Goal: Task Accomplishment & Management: Complete application form

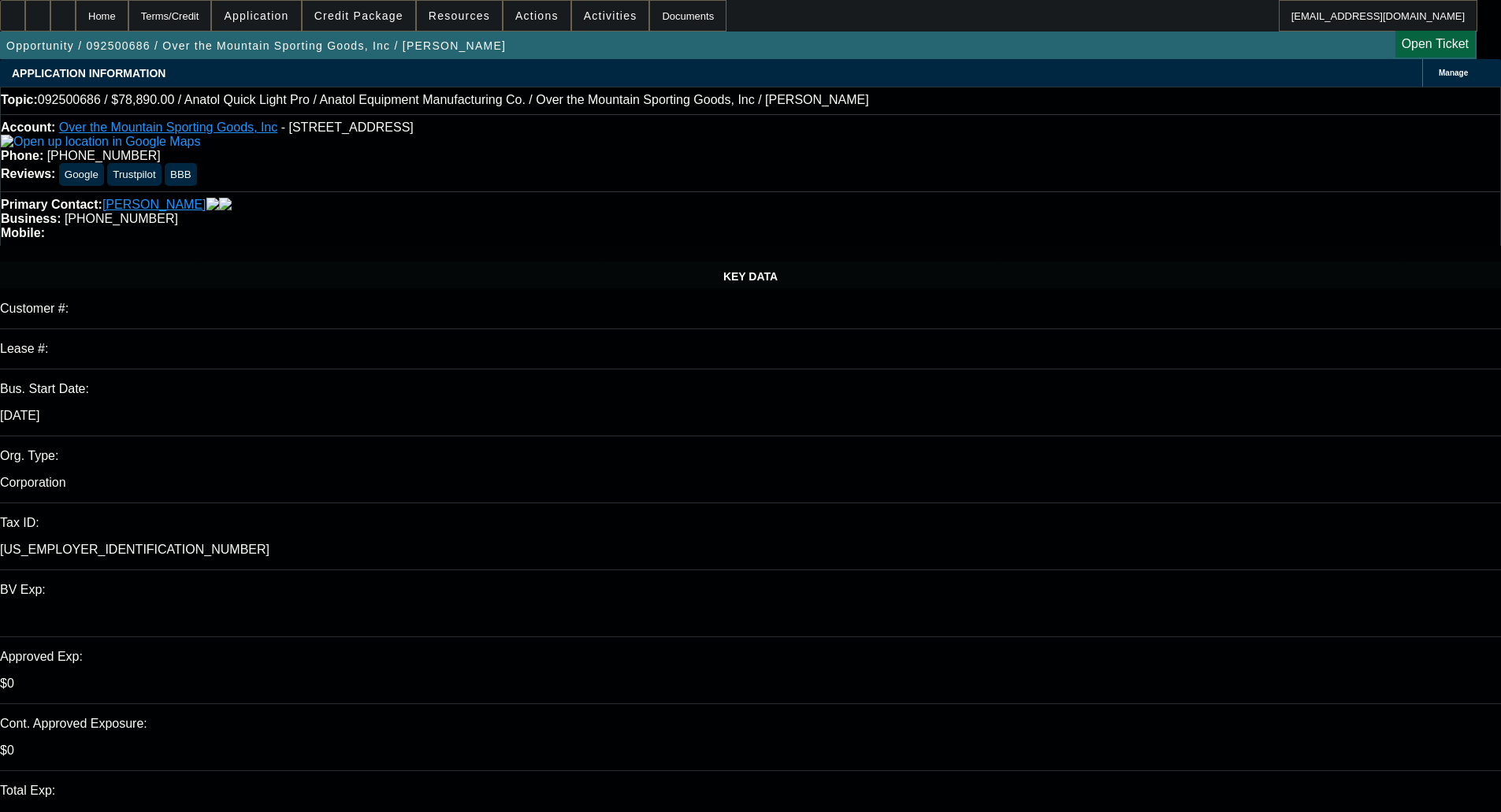
select select "0"
select select "2"
select select "0"
select select "6"
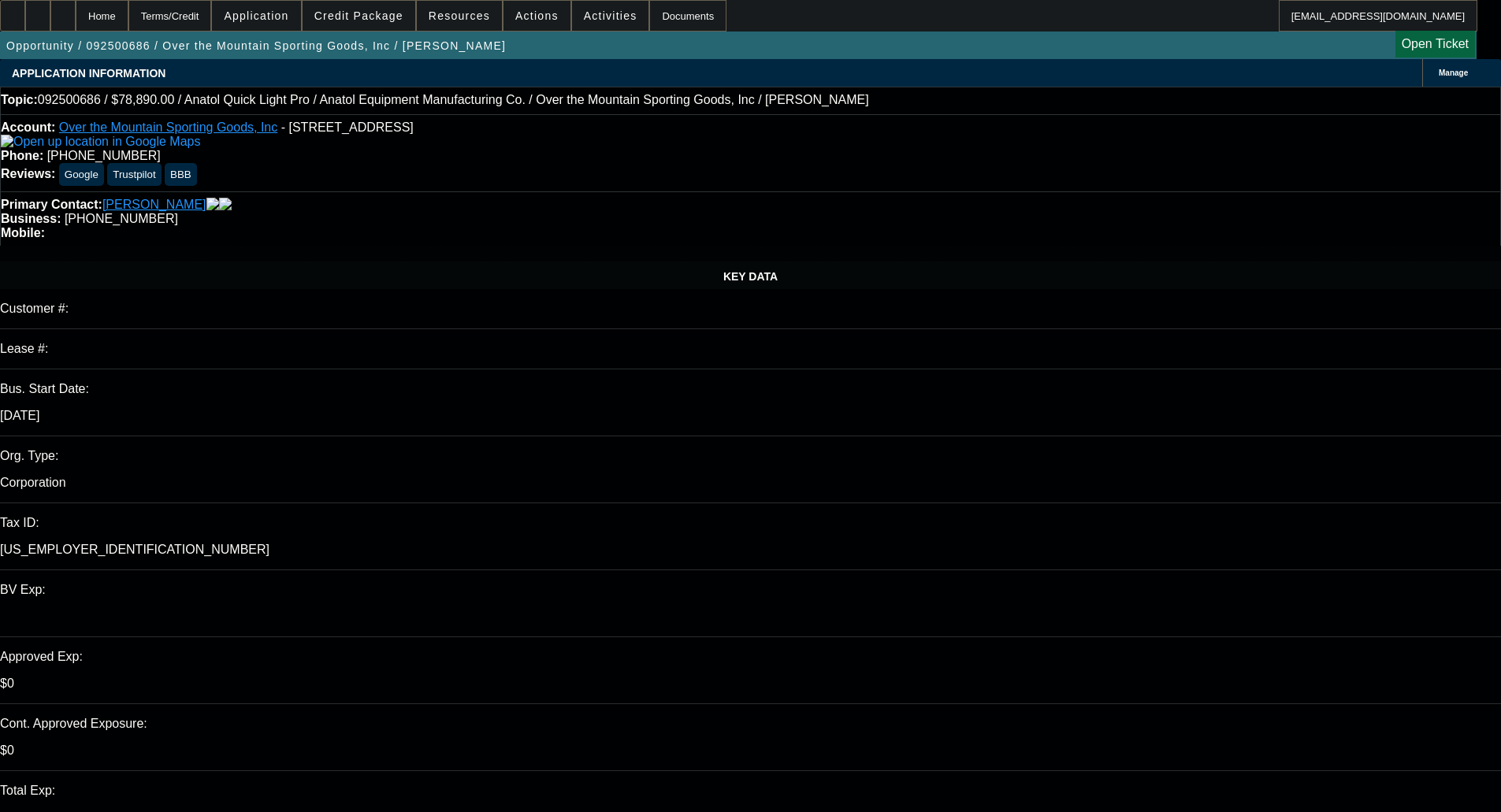
select select "0"
select select "2"
select select "0.1"
select select "4"
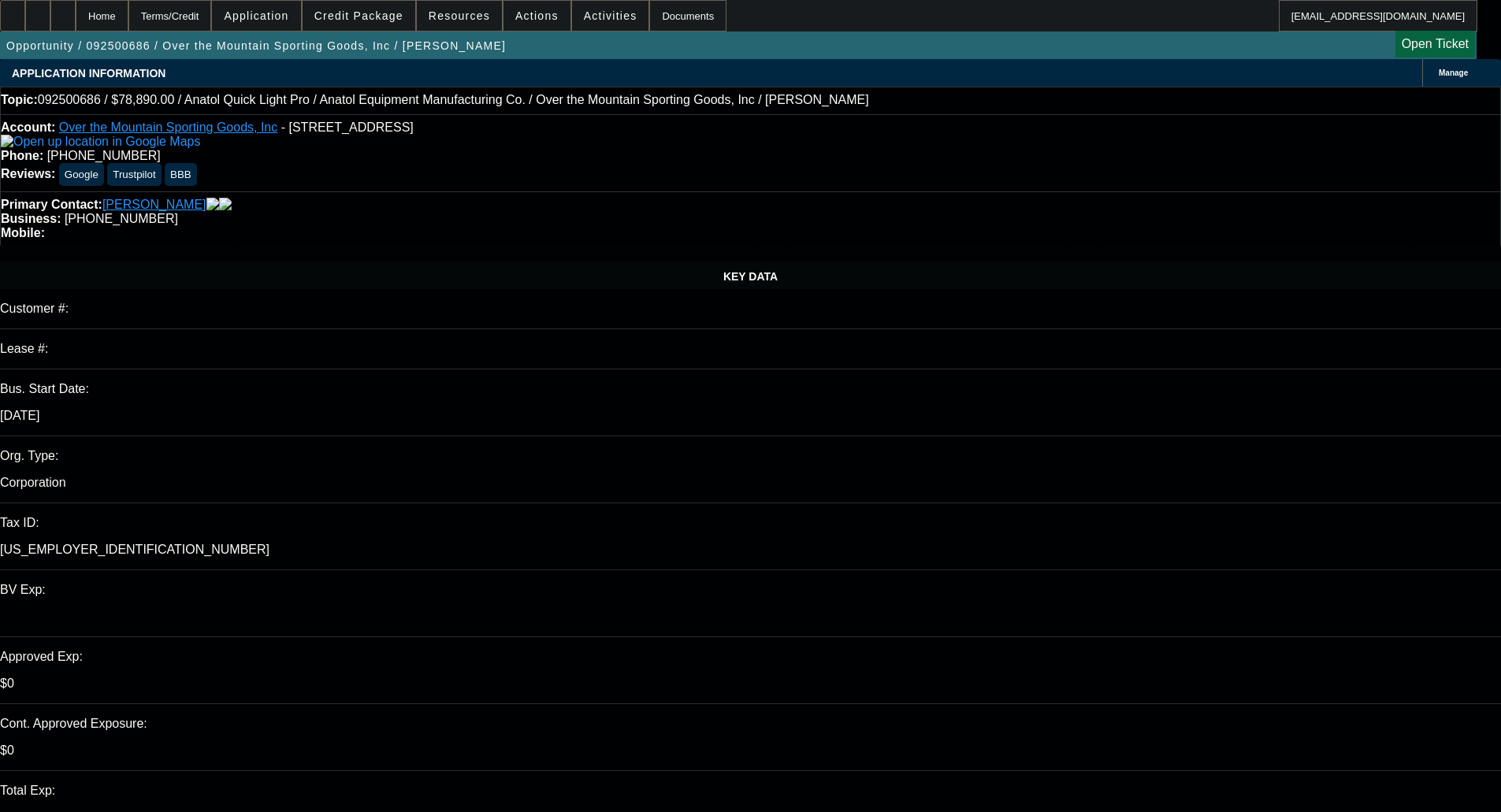
select select "0"
select select "2"
select select "0"
select select "6"
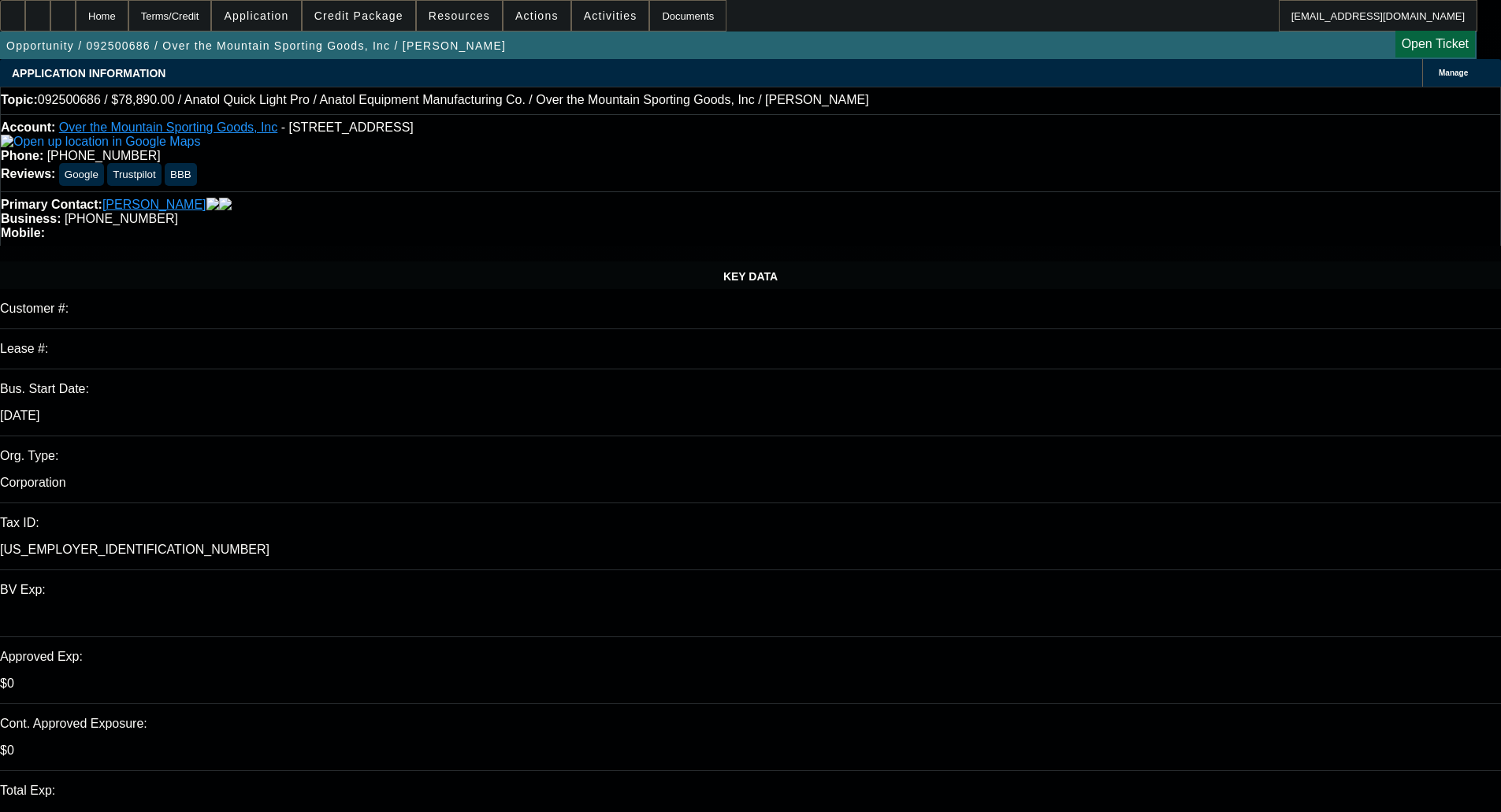
select select "0"
select select "2"
select select "0.1"
select select "4"
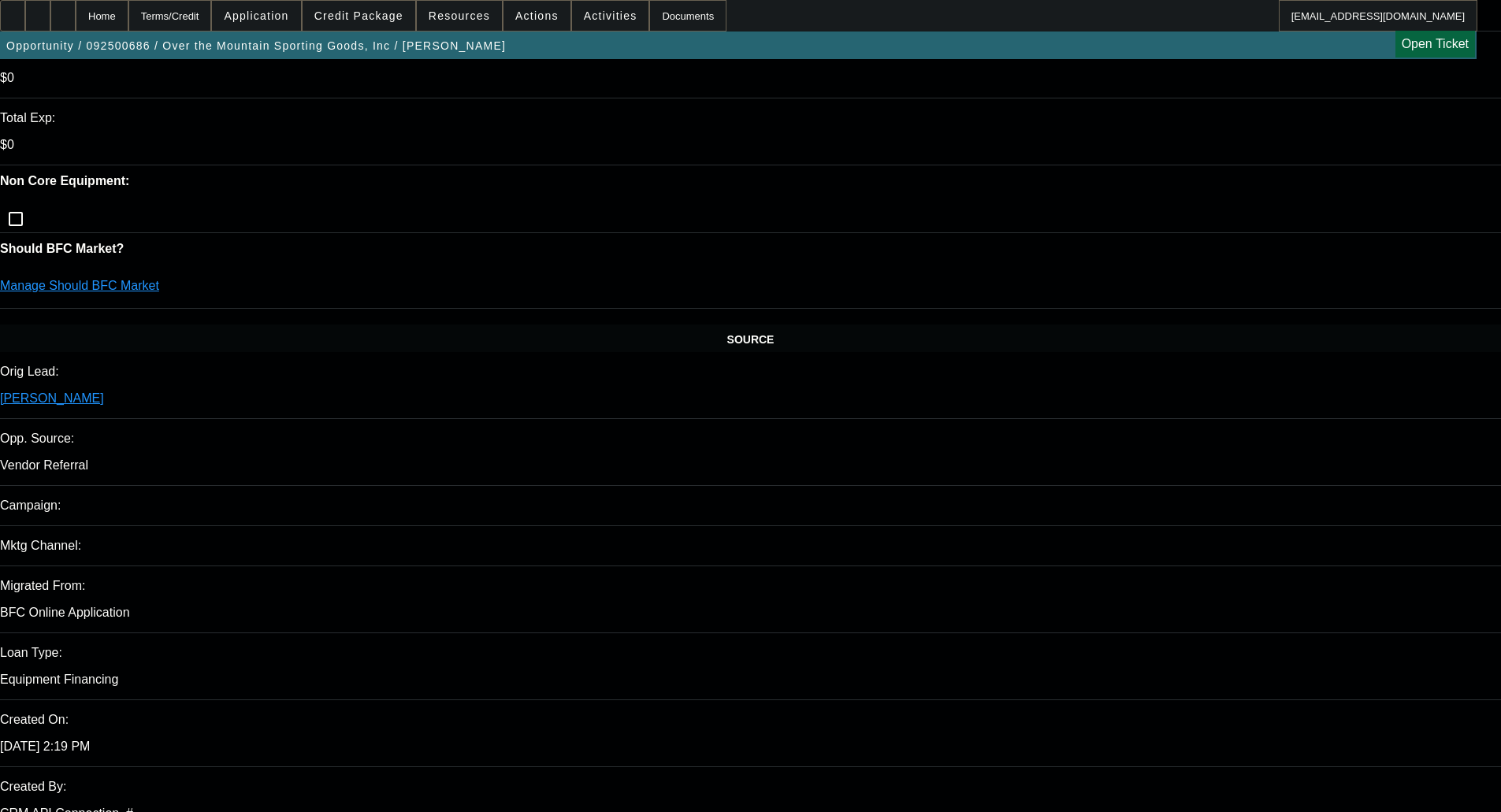
scroll to position [709, 0]
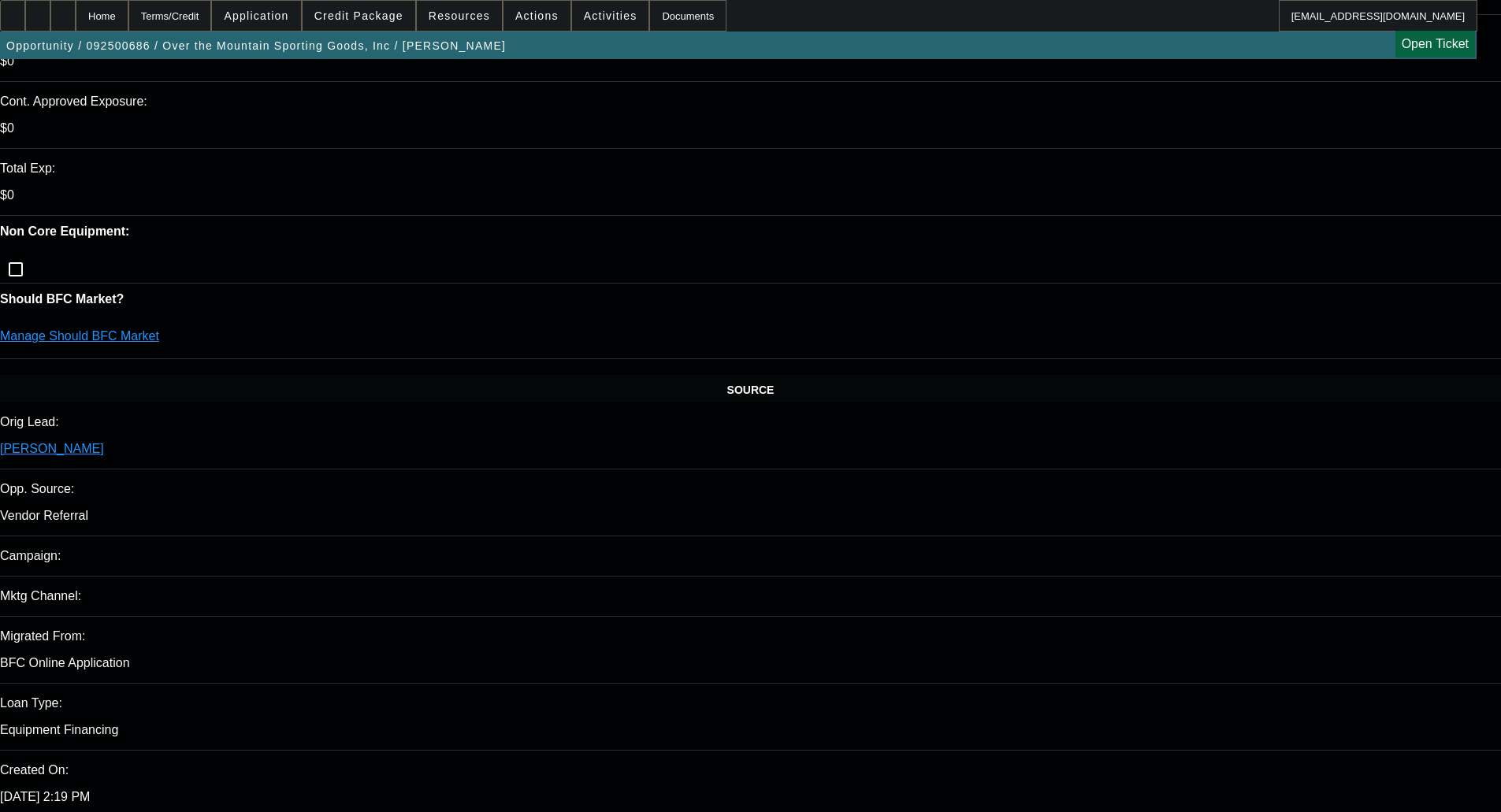
scroll to position [473, 0]
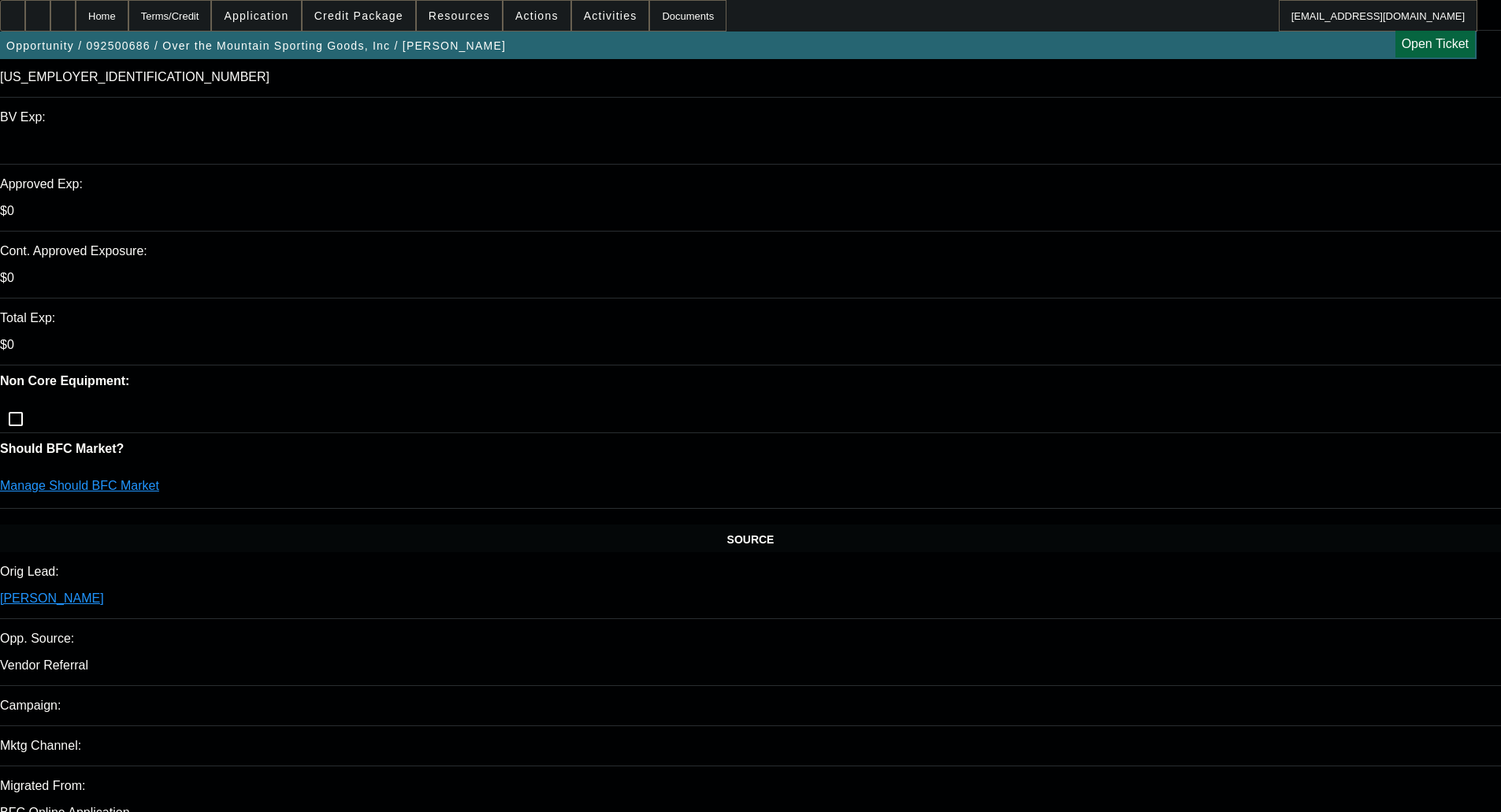
type textarea "DECLINED IN PORT; LOW CBR - OKAY TO SELL"
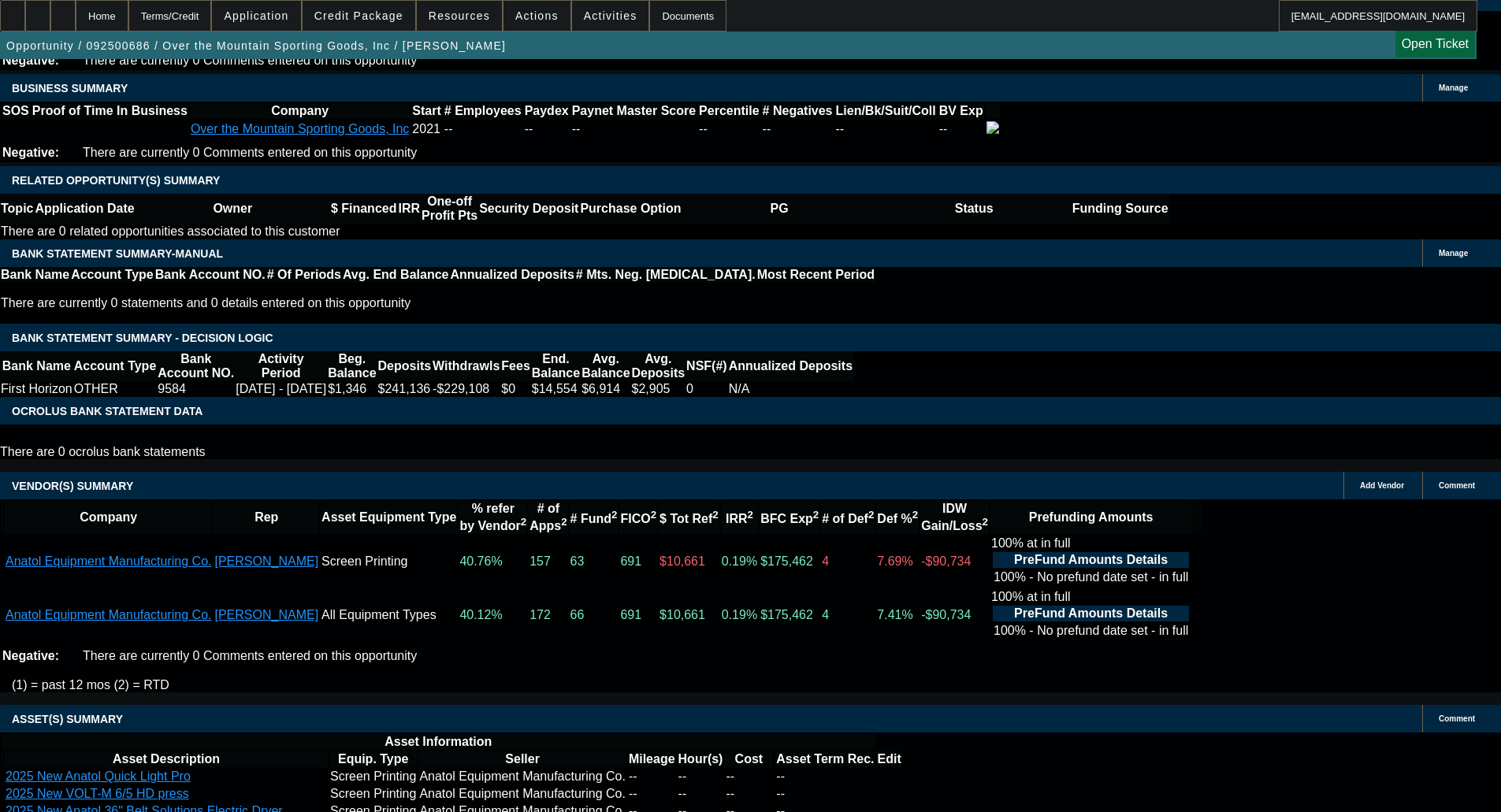
scroll to position [2825, 0]
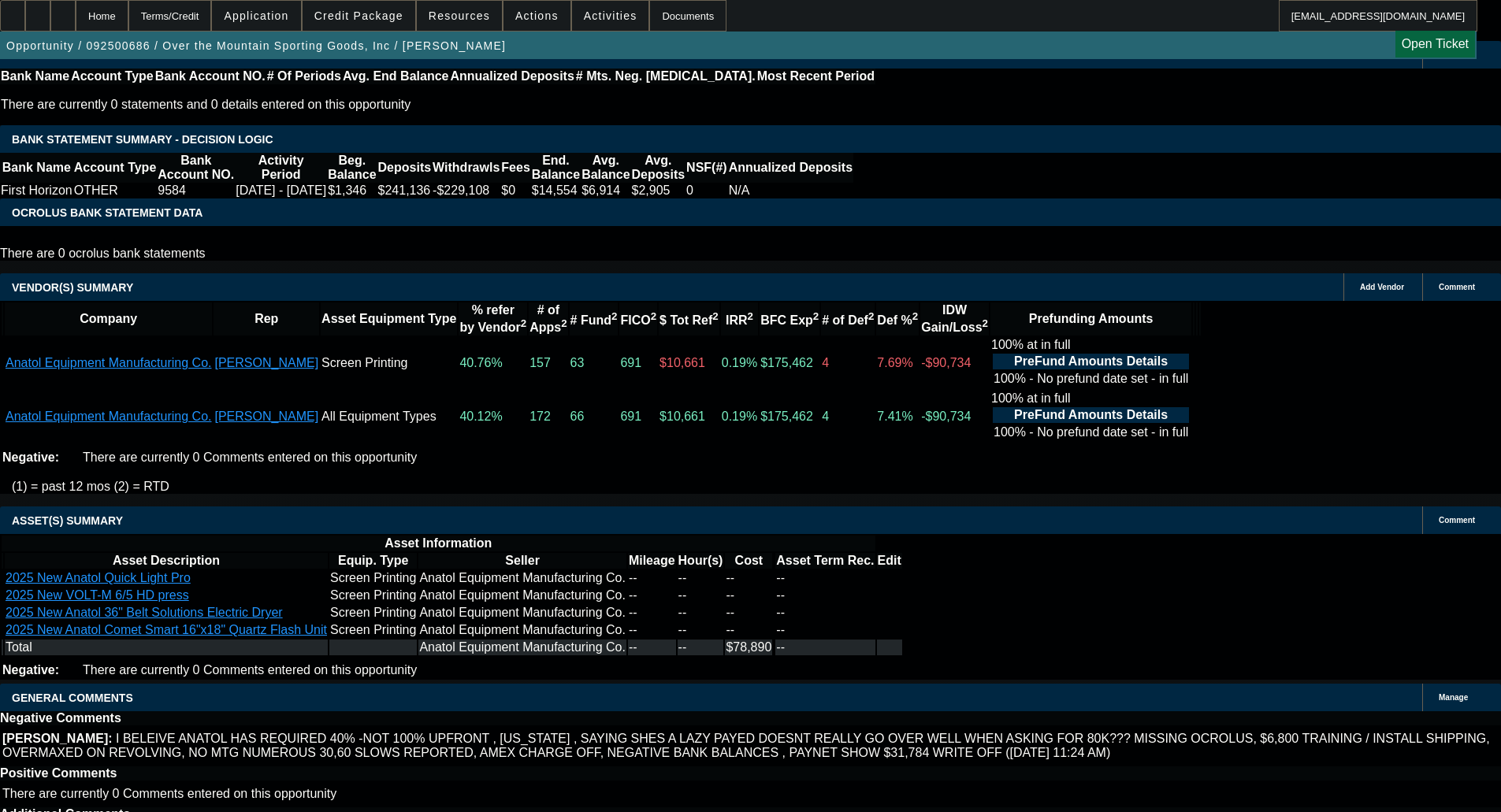
drag, startPoint x: 332, startPoint y: 457, endPoint x: 338, endPoint y: 466, distance: 10.8
select select "6"
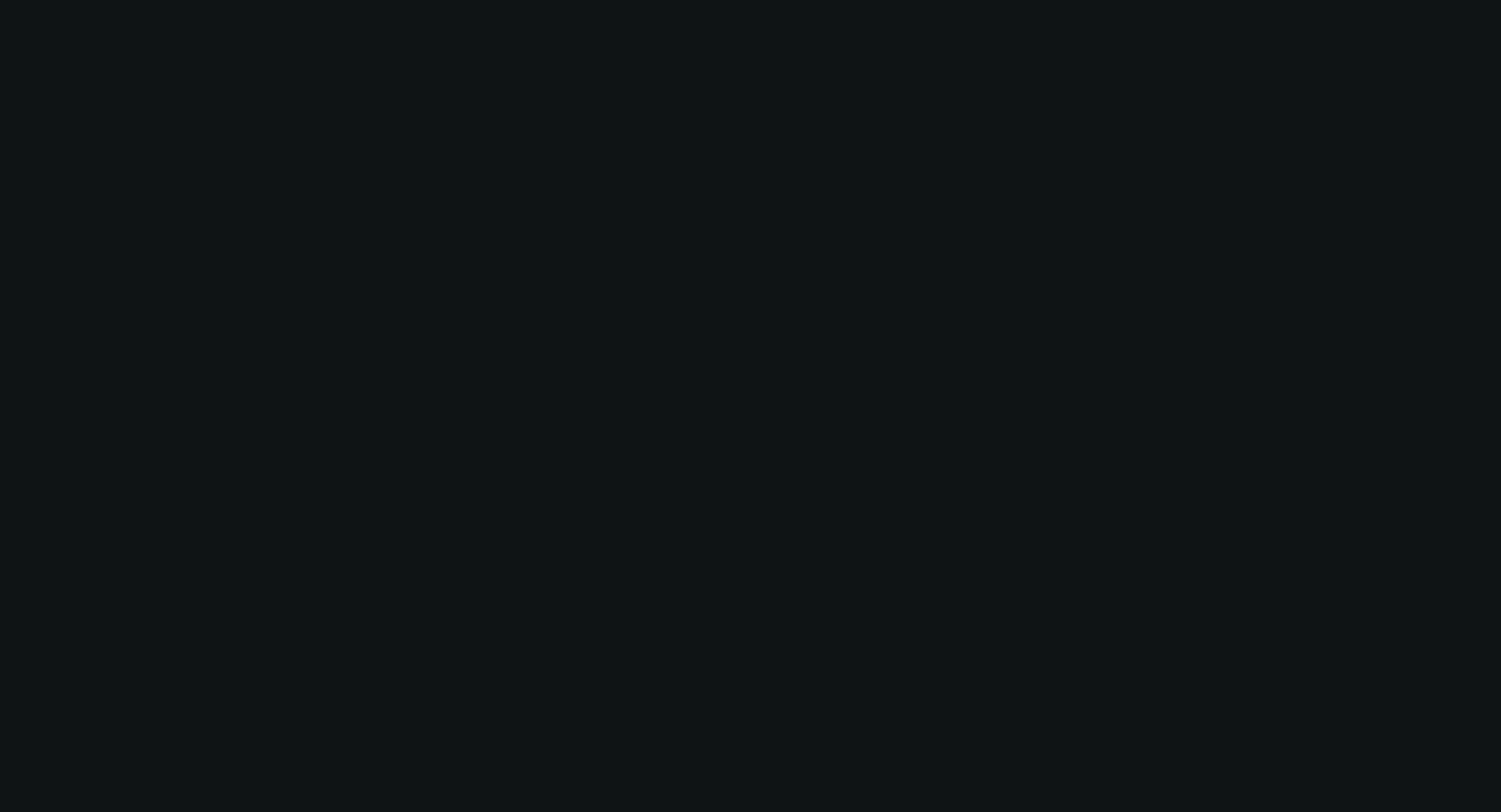
scroll to position [0, 0]
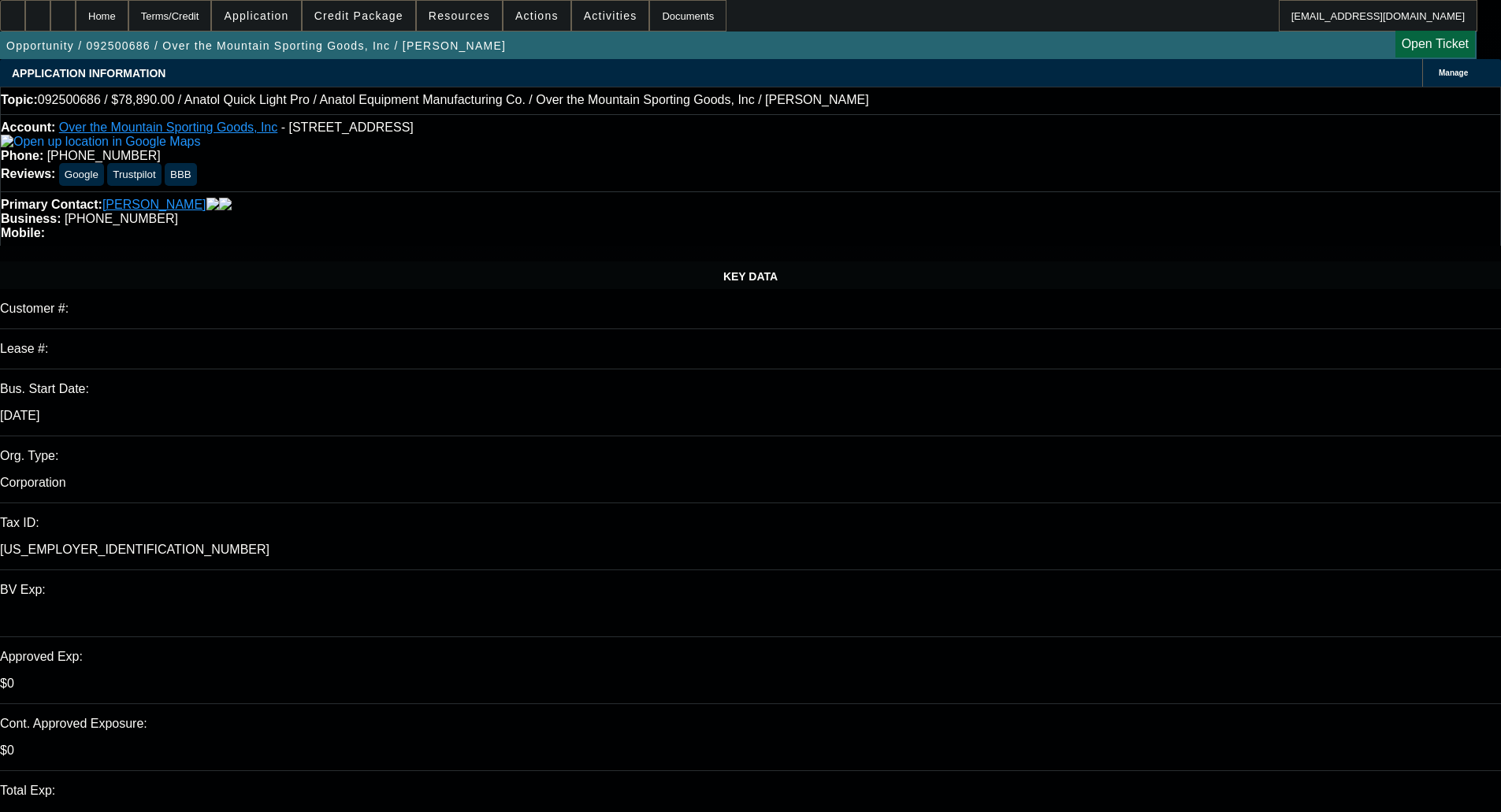
type textarea "w"
type textarea "With the low CBR and no Paynet, this won't be a deal for Channel. Looks like Fi…"
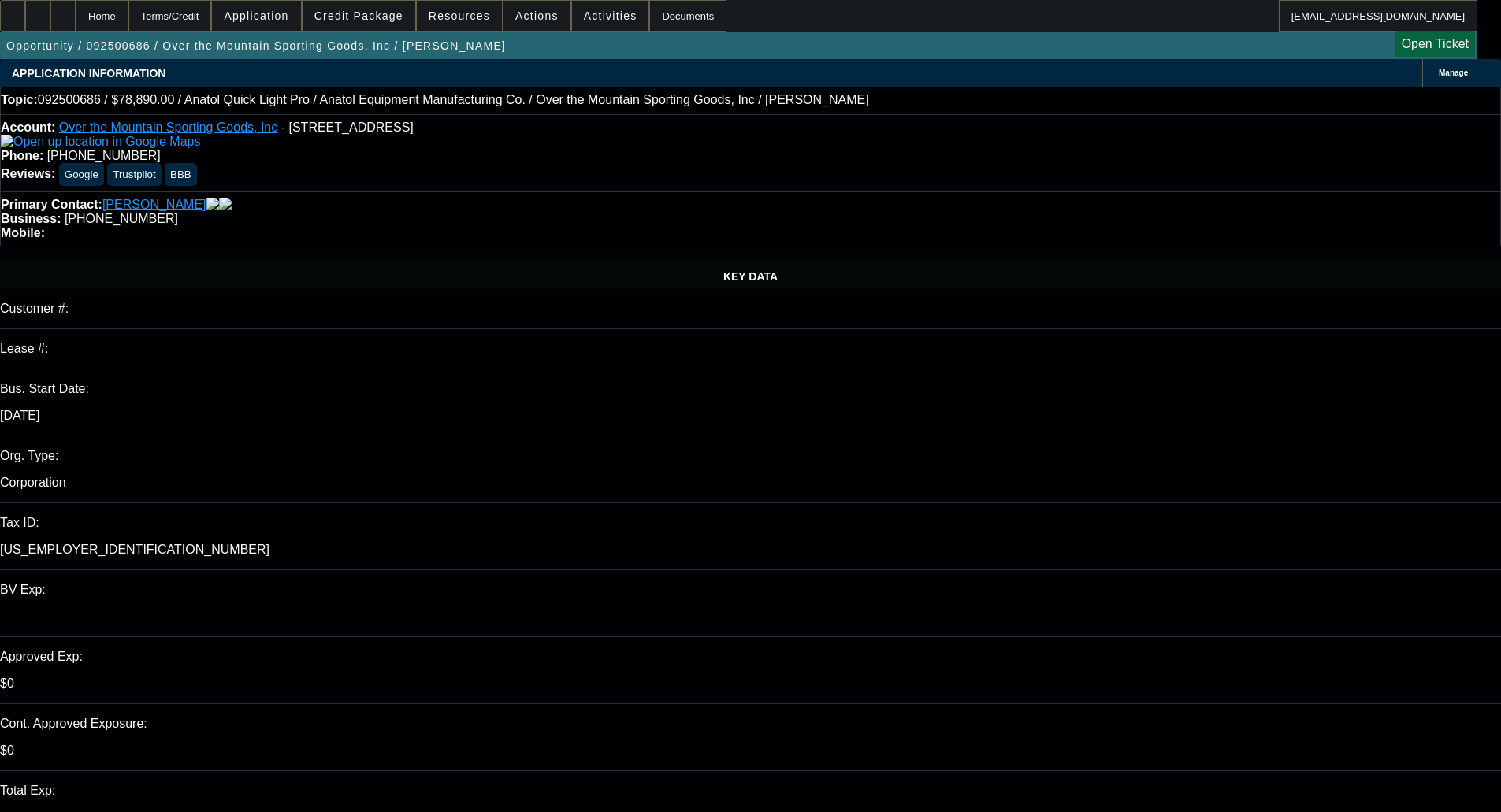
checkbox input "true"
click at [386, 9] on span at bounding box center [359, 16] width 112 height 38
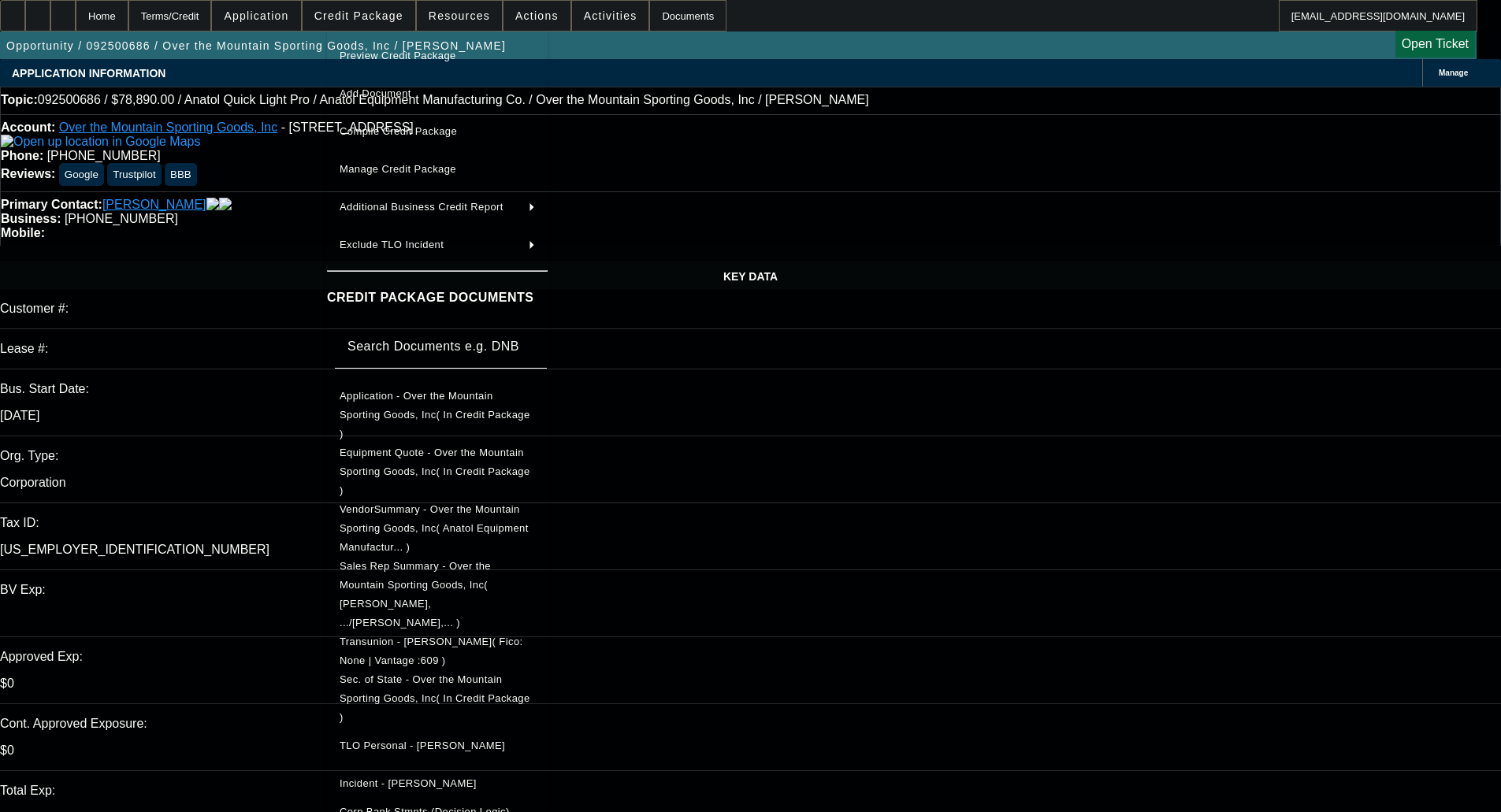
click at [429, 673] on span "Sec. of State - Over the Mountain Sporting Goods, Inc( In Credit Package )" at bounding box center [435, 698] width 191 height 50
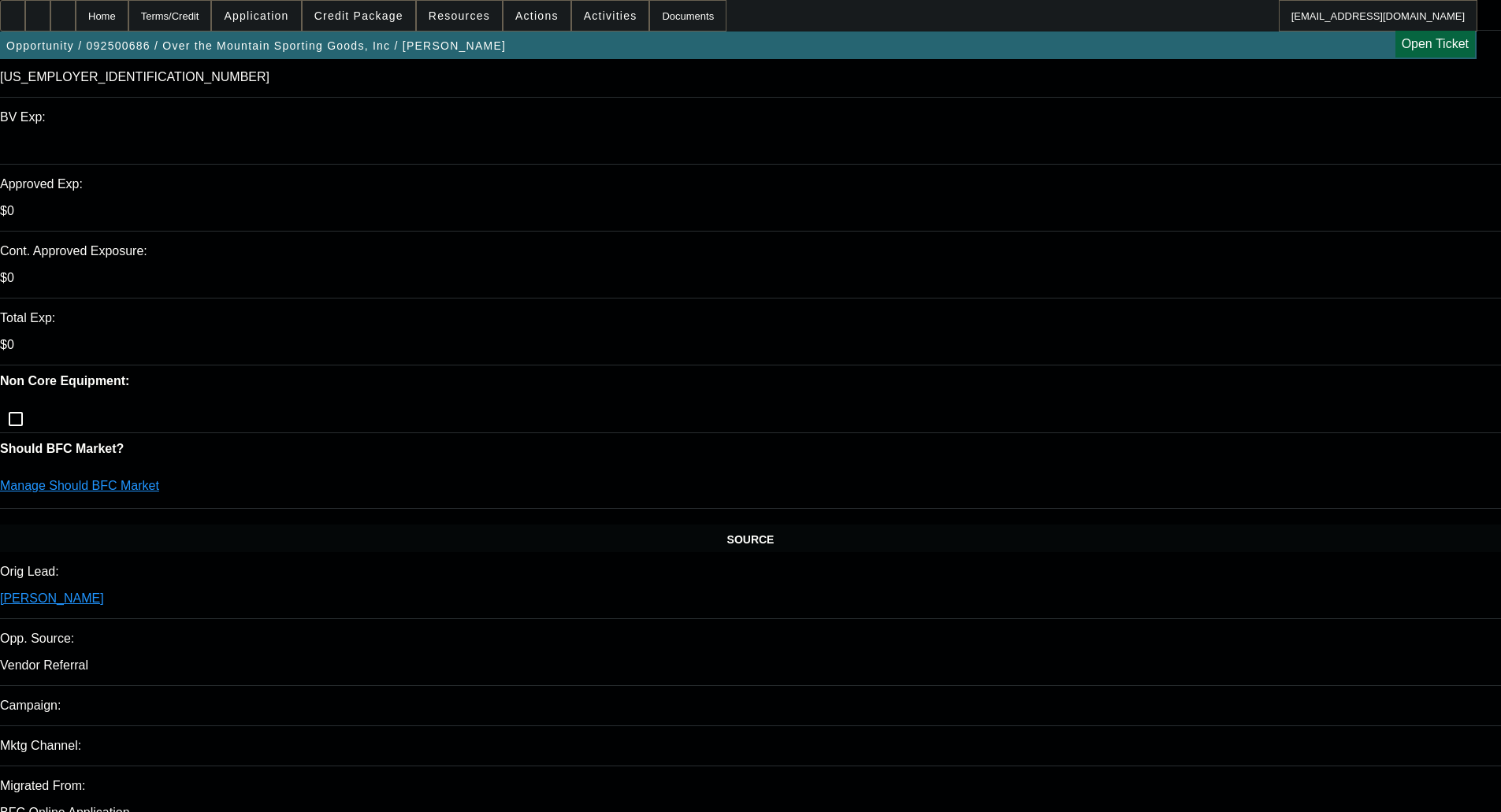
scroll to position [1024, 0]
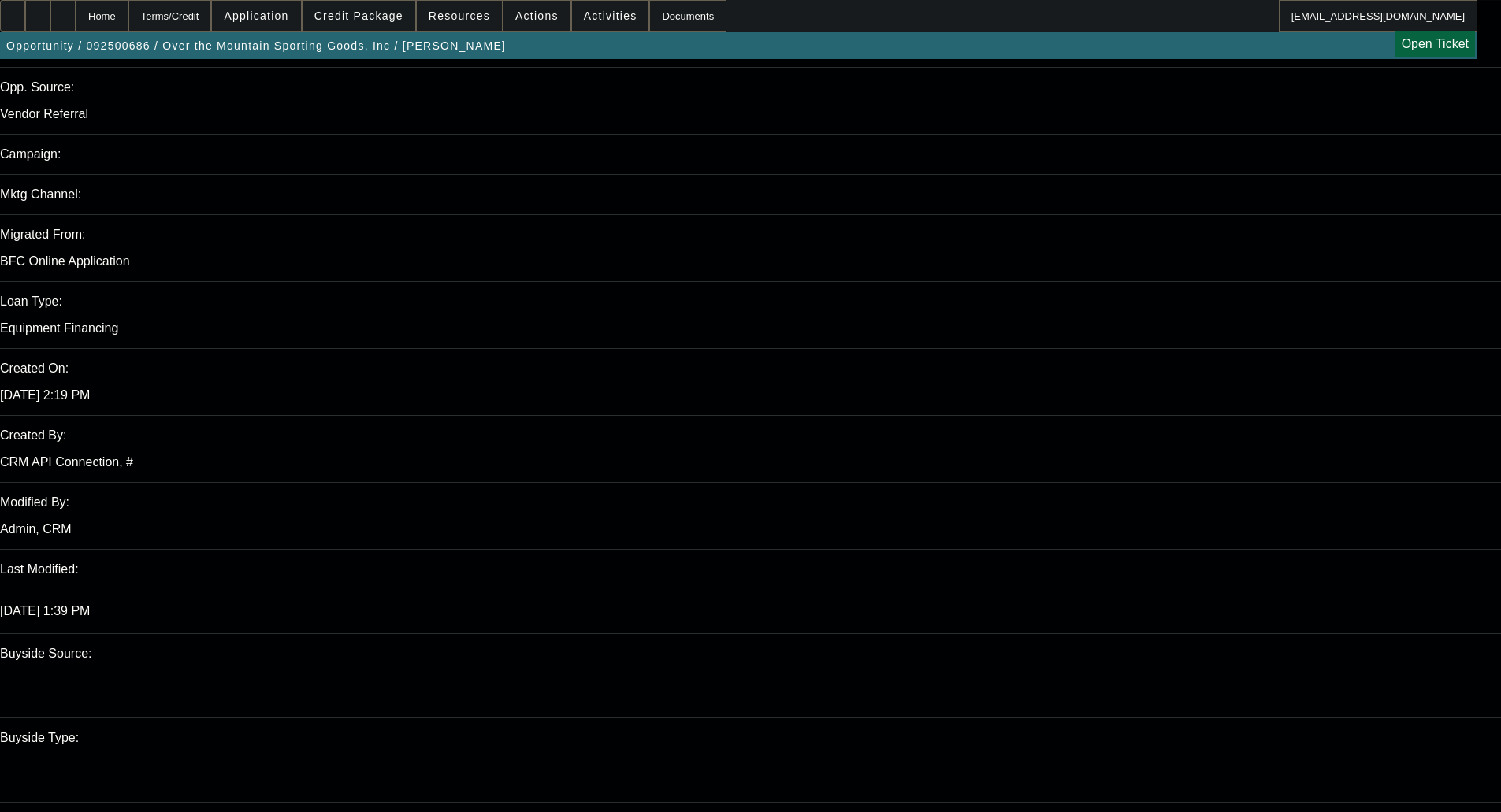
click at [369, 12] on span "Credit Package" at bounding box center [359, 15] width 89 height 13
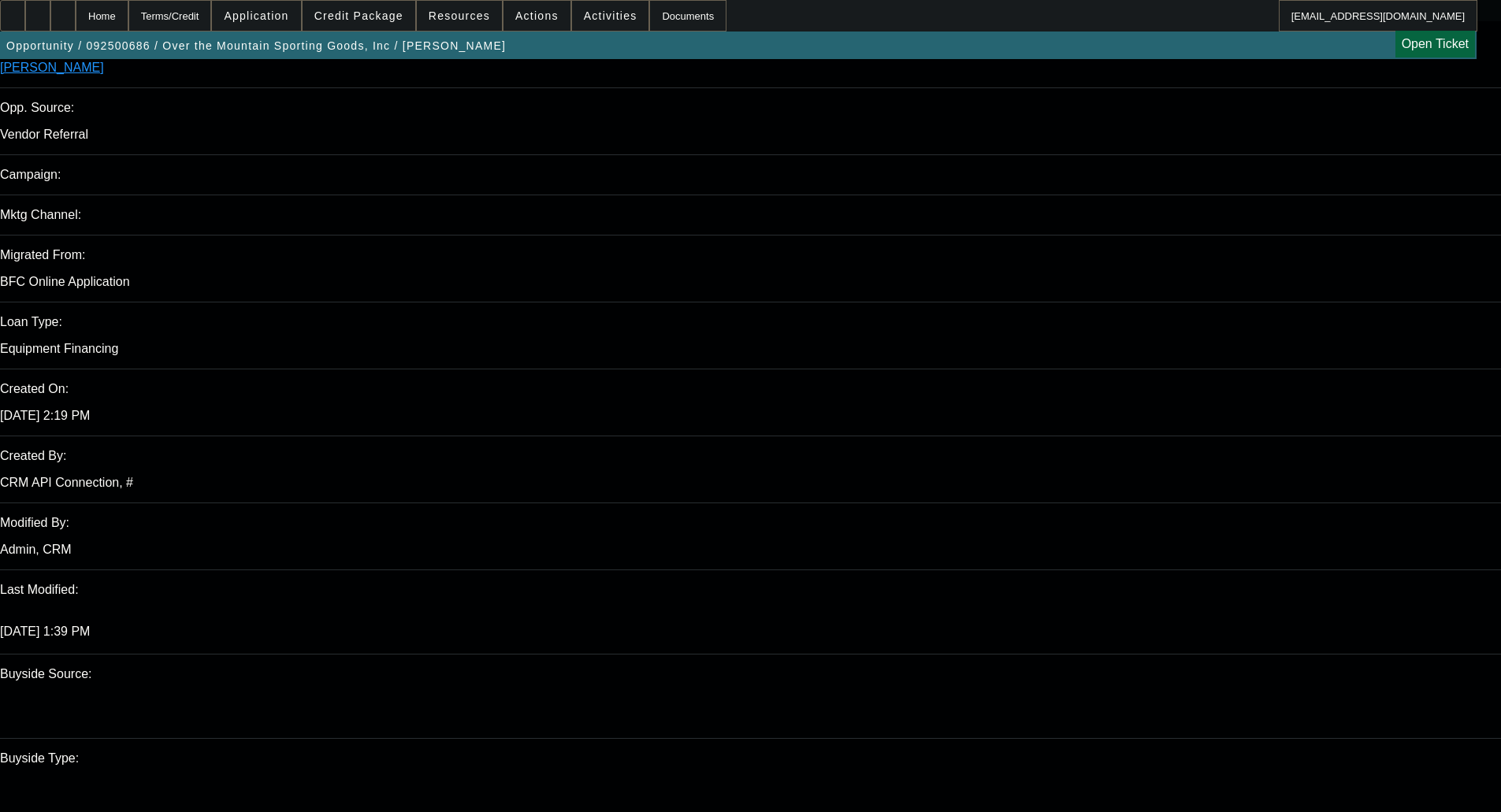
scroll to position [0, 0]
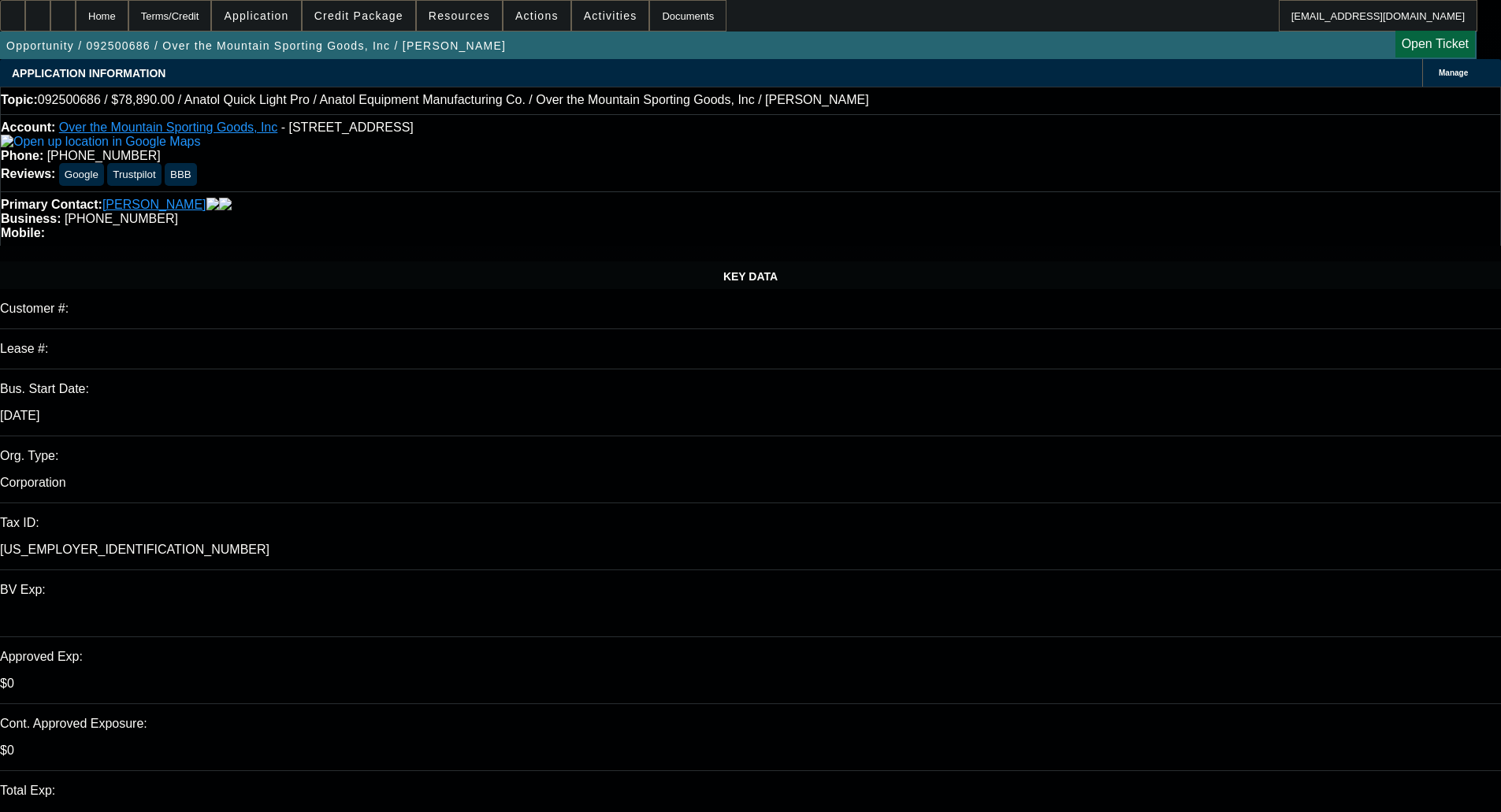
drag, startPoint x: 1347, startPoint y: 239, endPoint x: 1401, endPoint y: 221, distance: 56.9
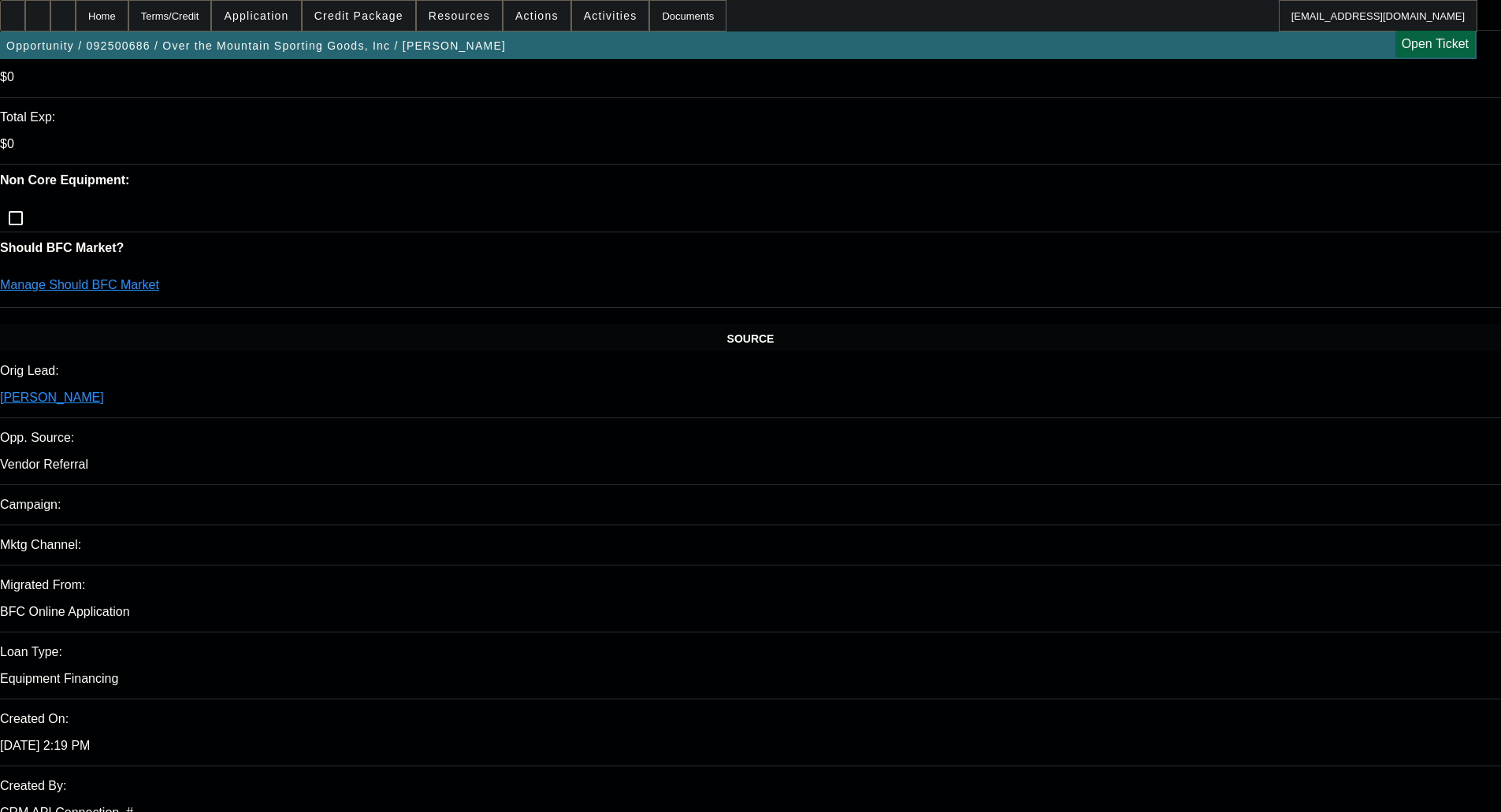
scroll to position [540, 0]
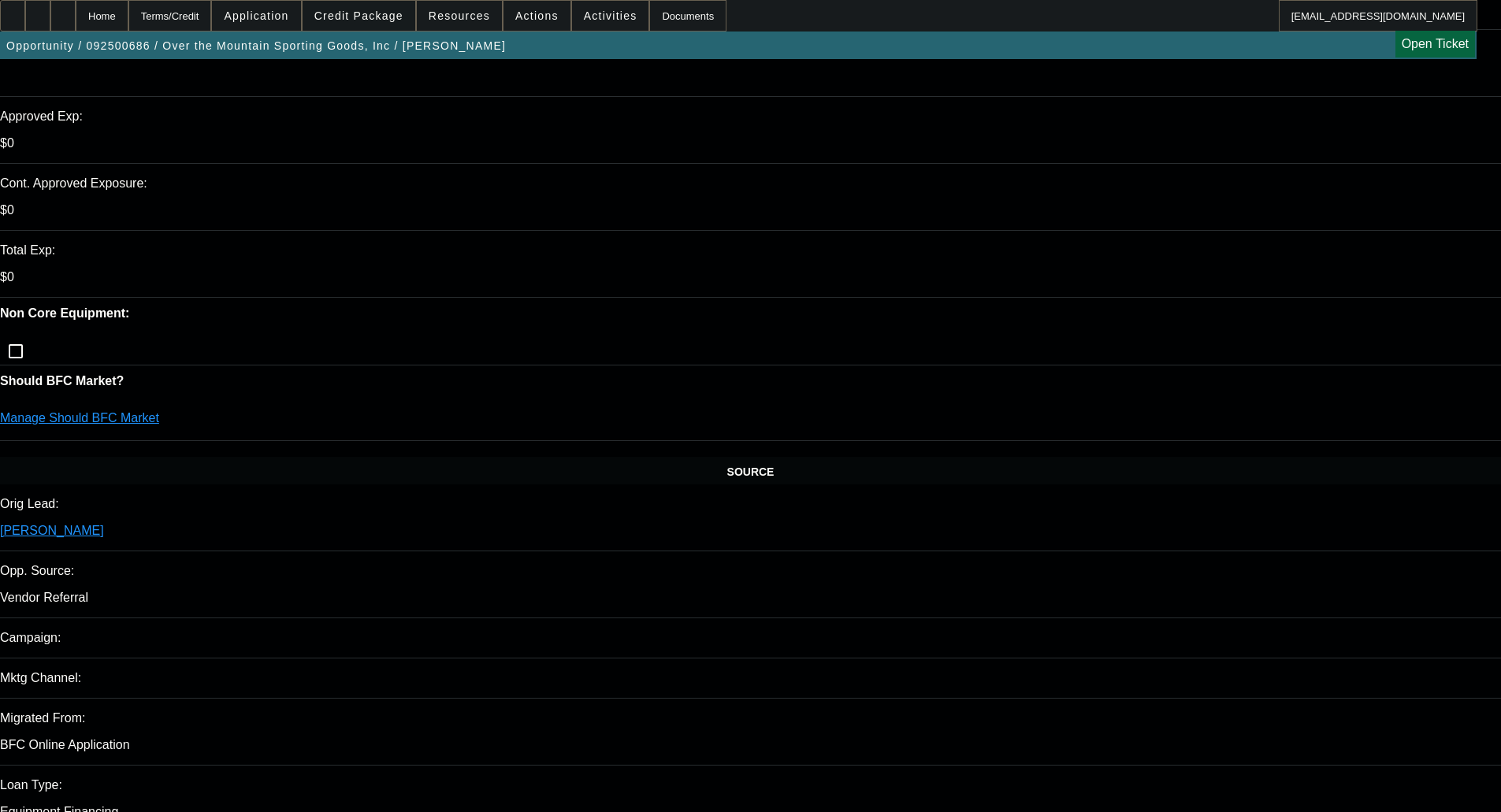
click at [393, 20] on span "Credit Package" at bounding box center [359, 15] width 89 height 13
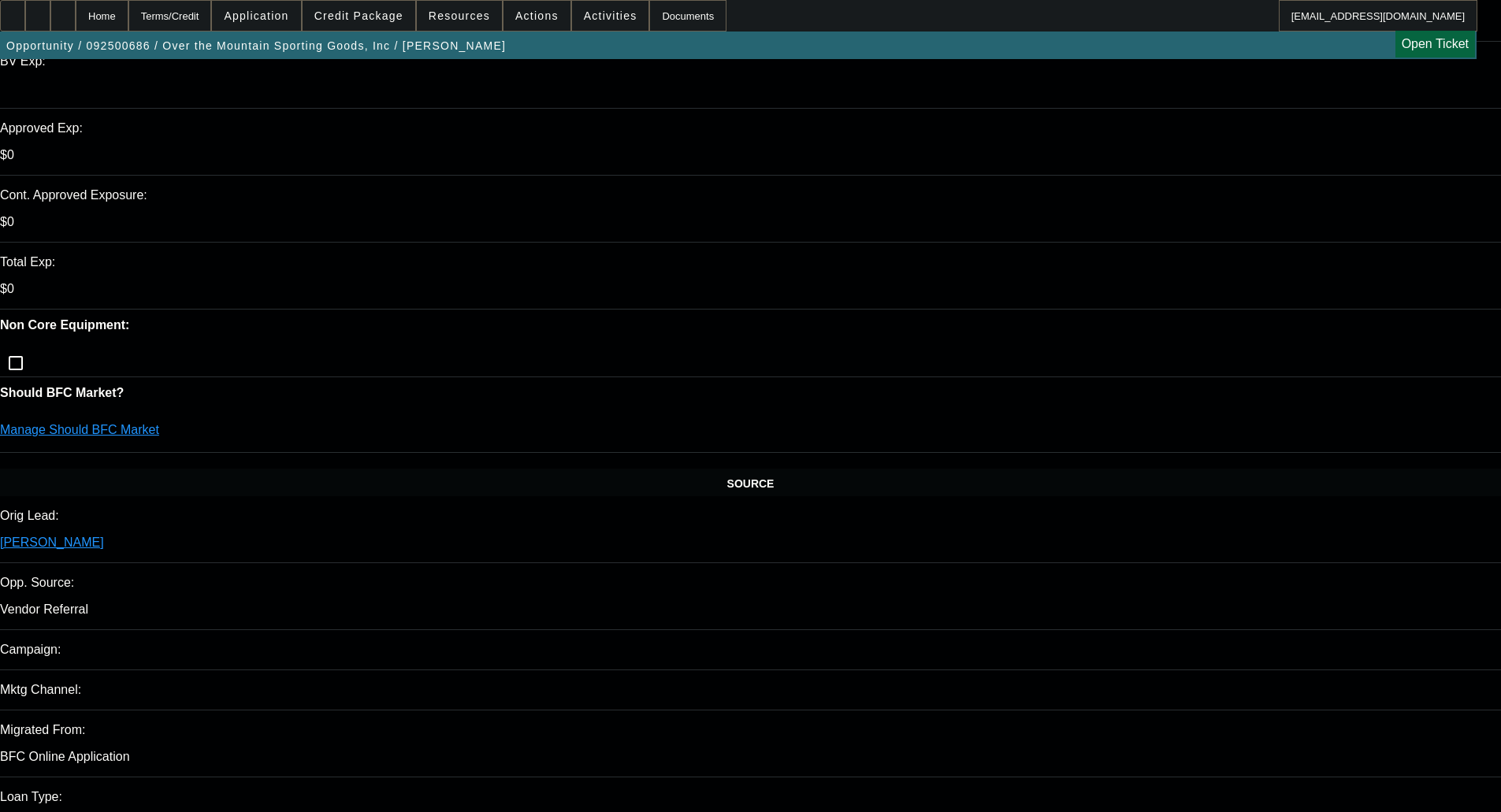
scroll to position [619, 0]
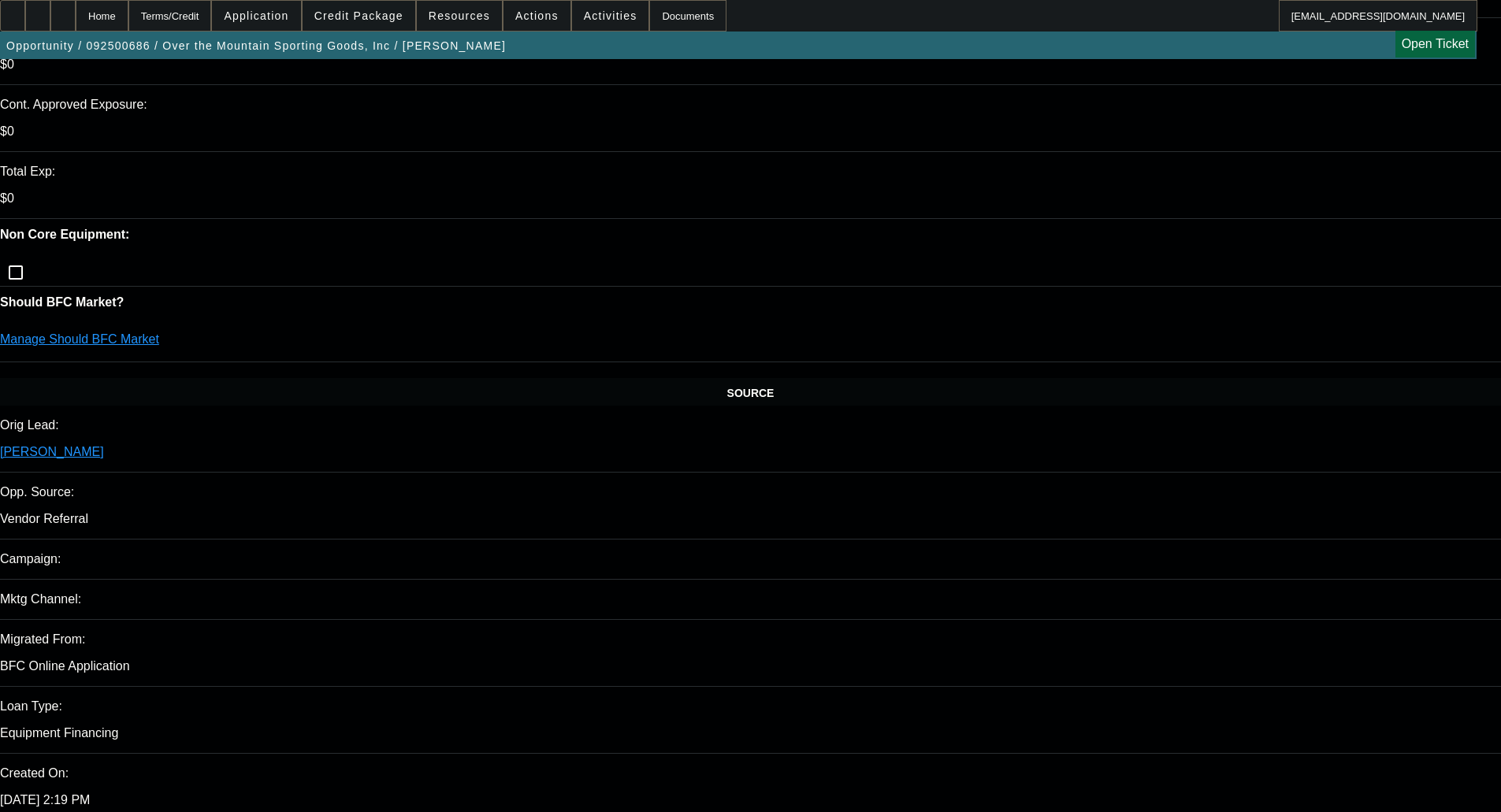
click at [353, 16] on span "Credit Package" at bounding box center [359, 15] width 89 height 13
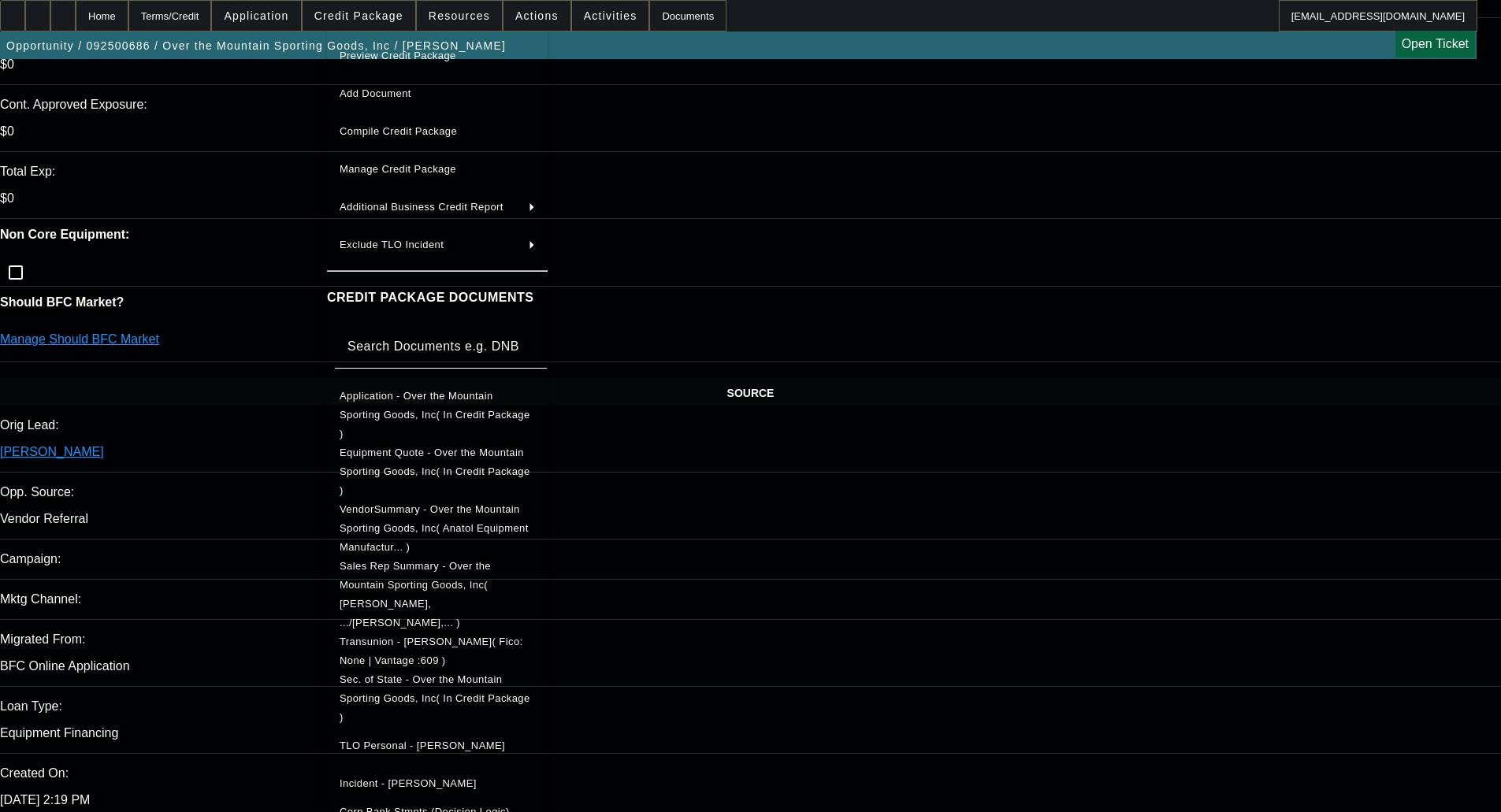
click at [1210, 489] on div at bounding box center [750, 406] width 1501 height 812
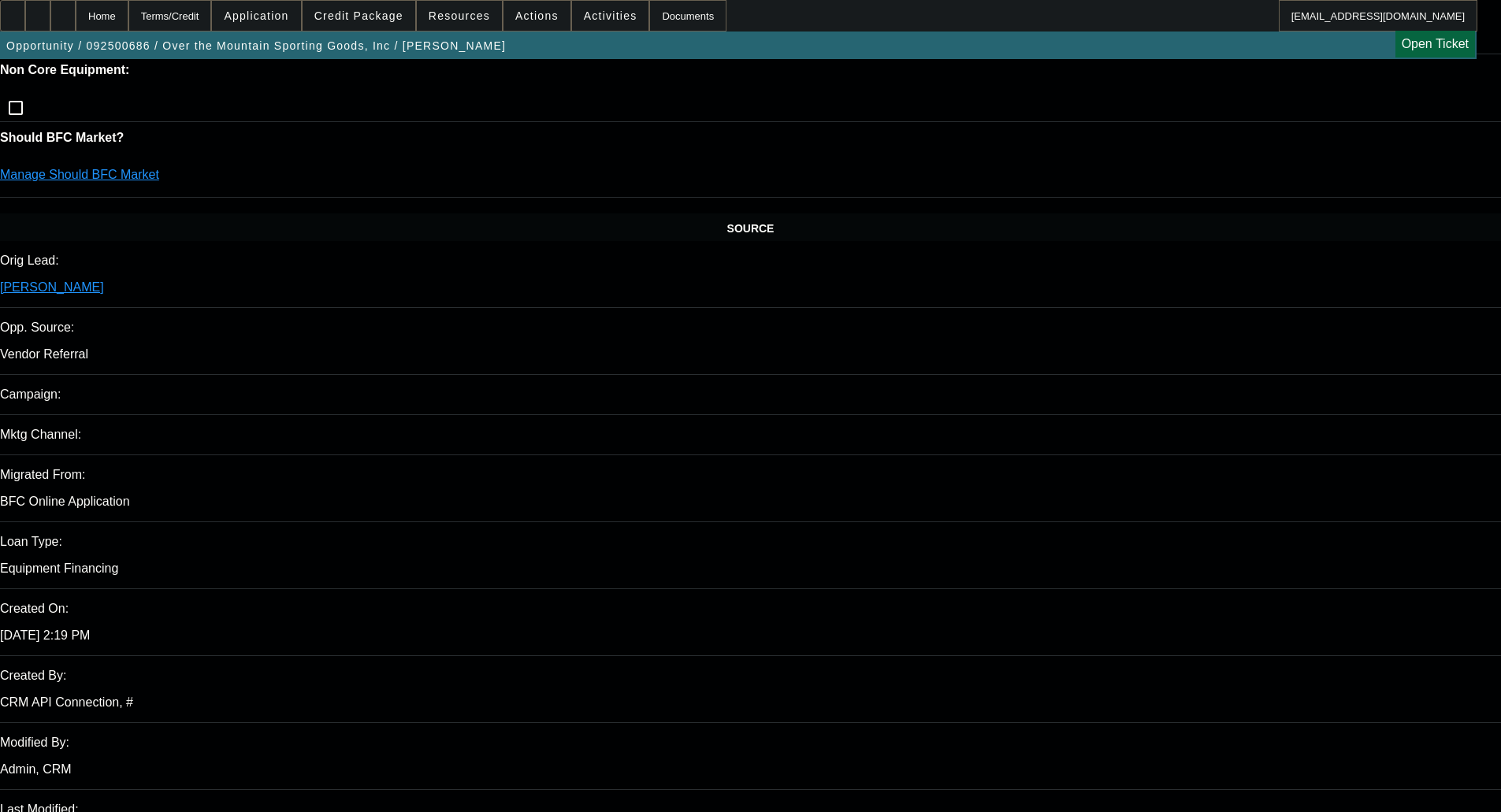
scroll to position [0, 0]
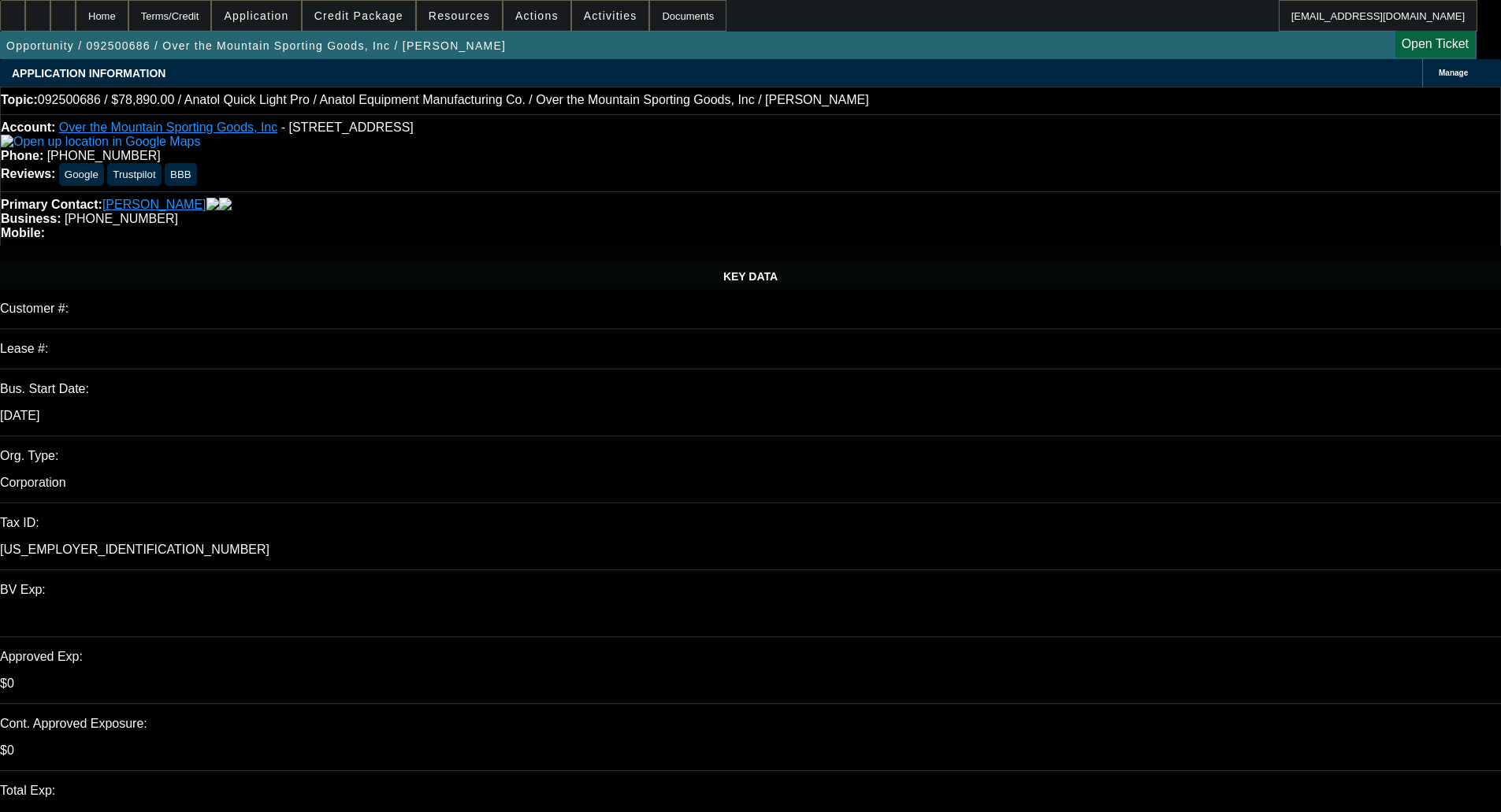
click at [352, 9] on span at bounding box center [359, 16] width 112 height 38
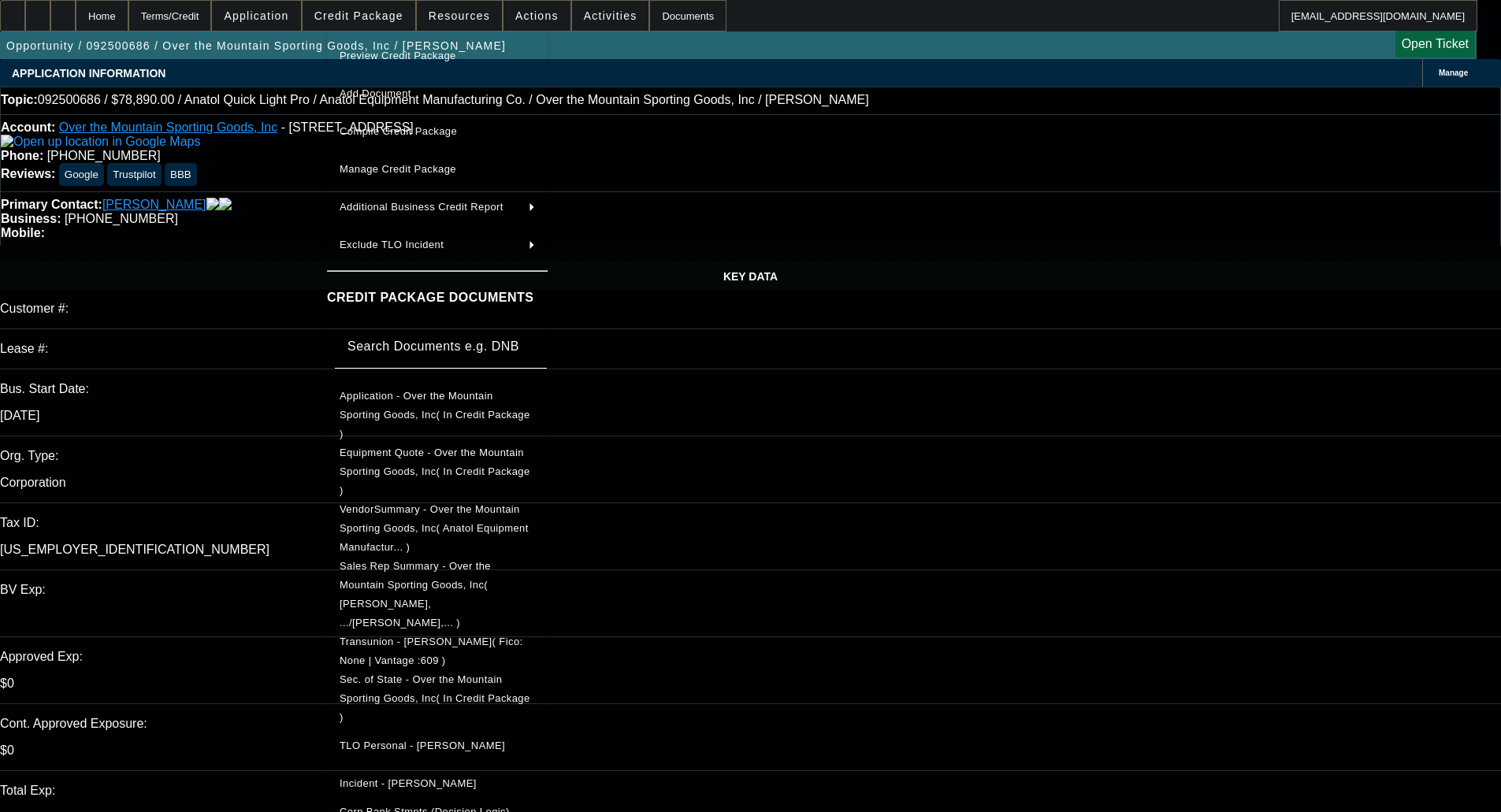
click at [477, 673] on span "Sec. of State - Over the Mountain Sporting Goods, Inc( In Credit Package )" at bounding box center [435, 698] width 191 height 50
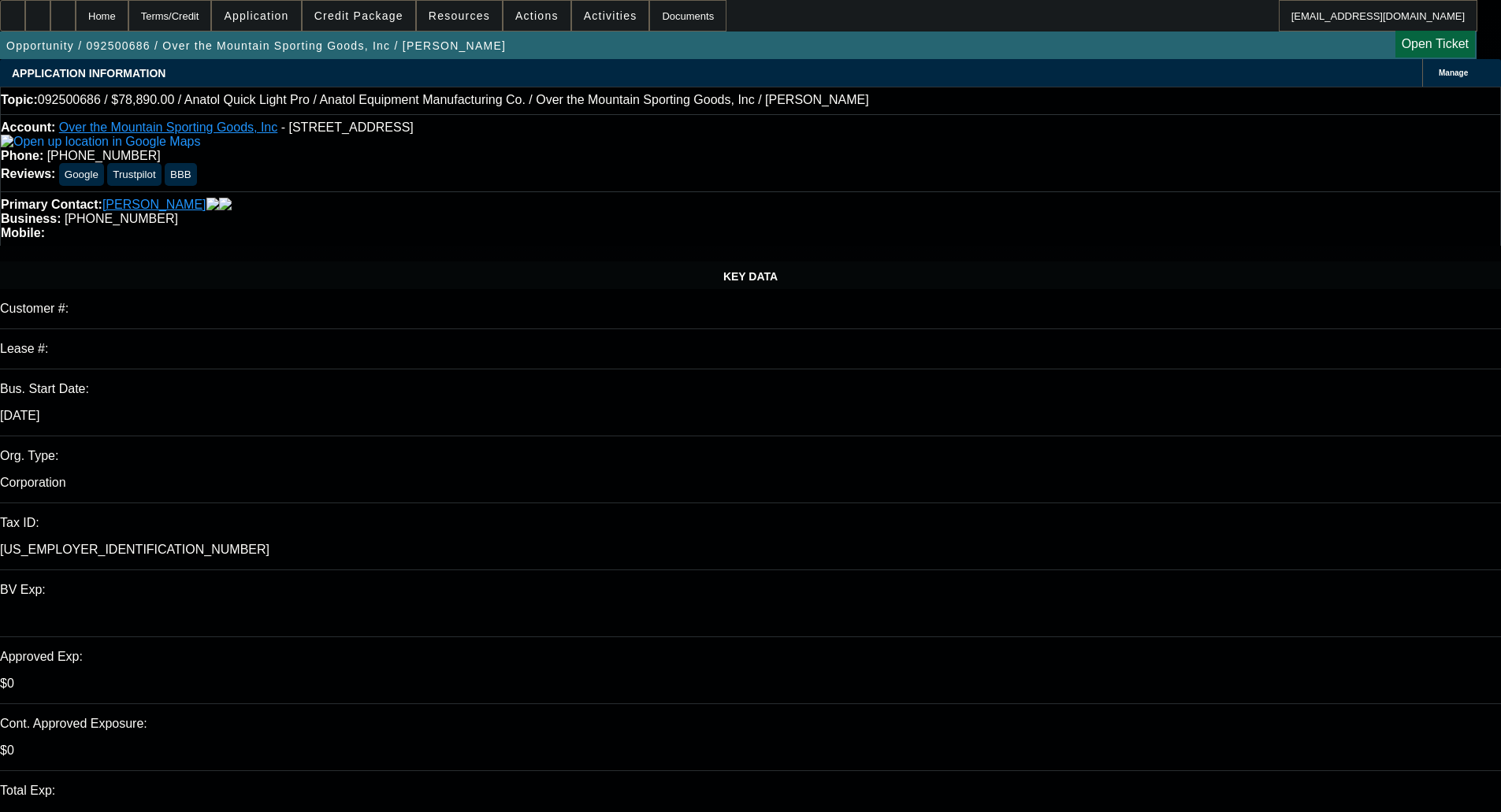
drag, startPoint x: 1352, startPoint y: 253, endPoint x: 1367, endPoint y: 253, distance: 15.0
drag, startPoint x: 1407, startPoint y: 219, endPoint x: 1427, endPoint y: 267, distance: 52.0
type textarea "With the low CBR and large writeoff on Paynet, this won't be a deal for Channel…"
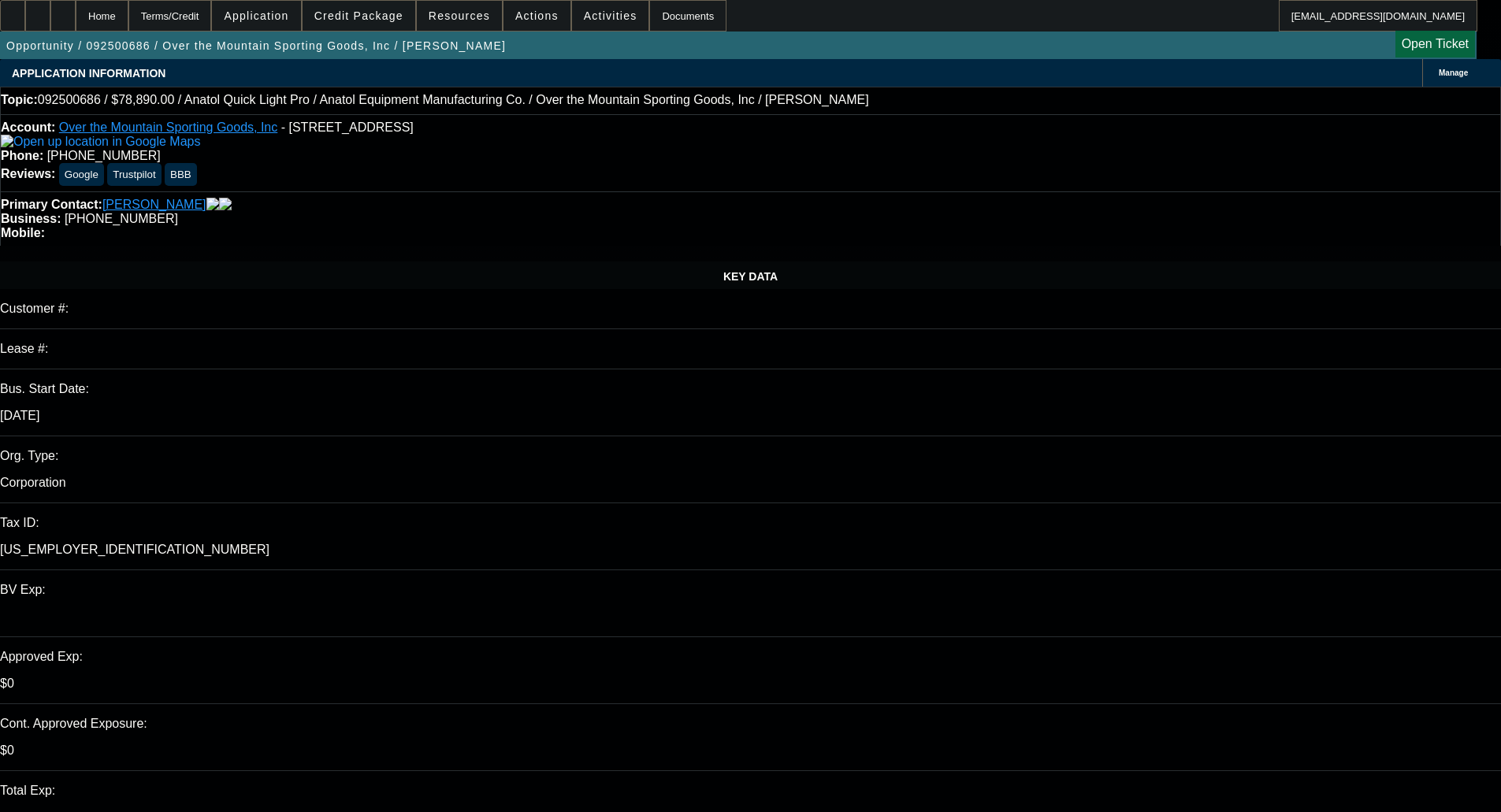
click at [365, 13] on span "Credit Package" at bounding box center [359, 15] width 89 height 13
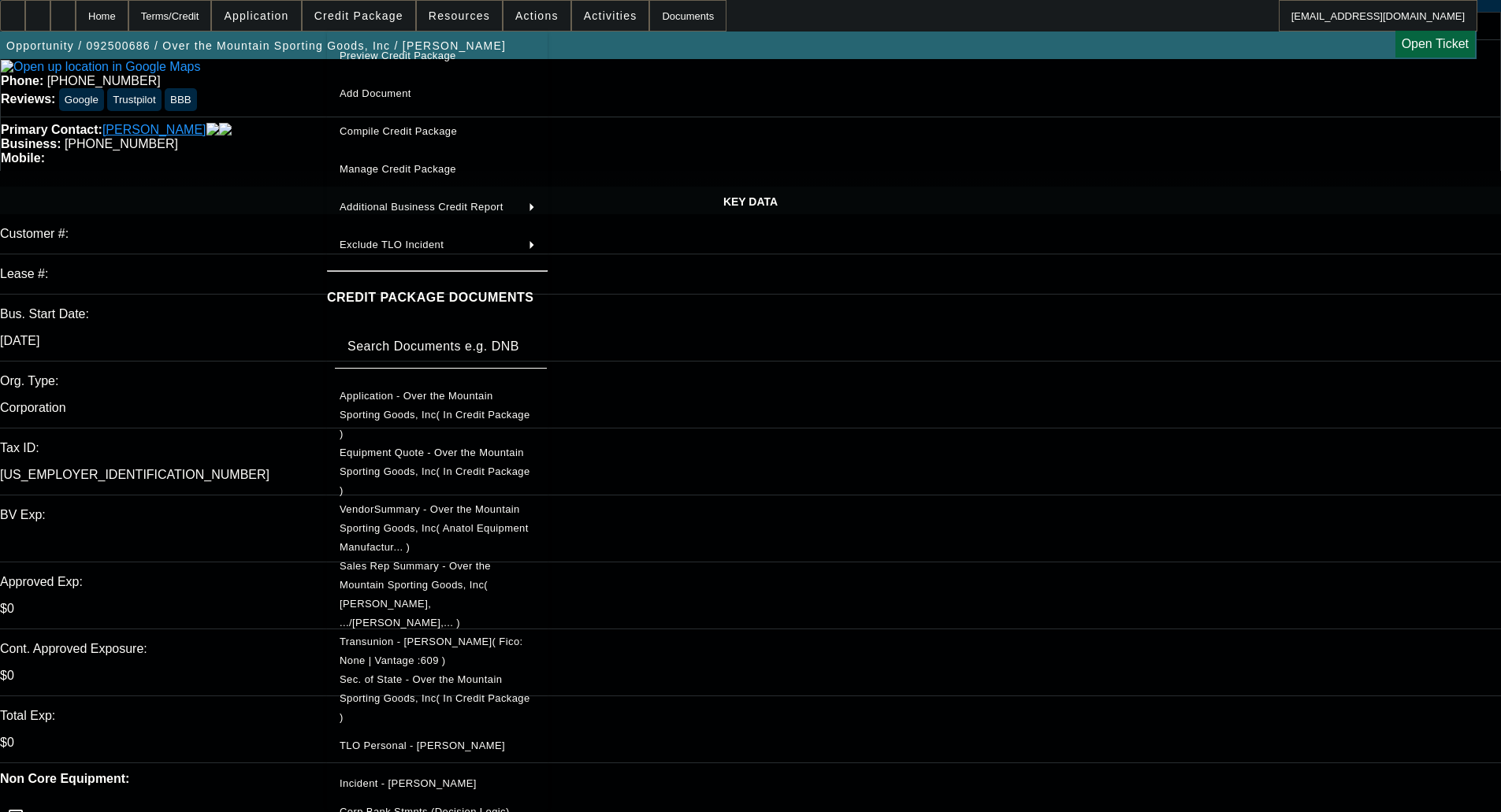
scroll to position [236, 0]
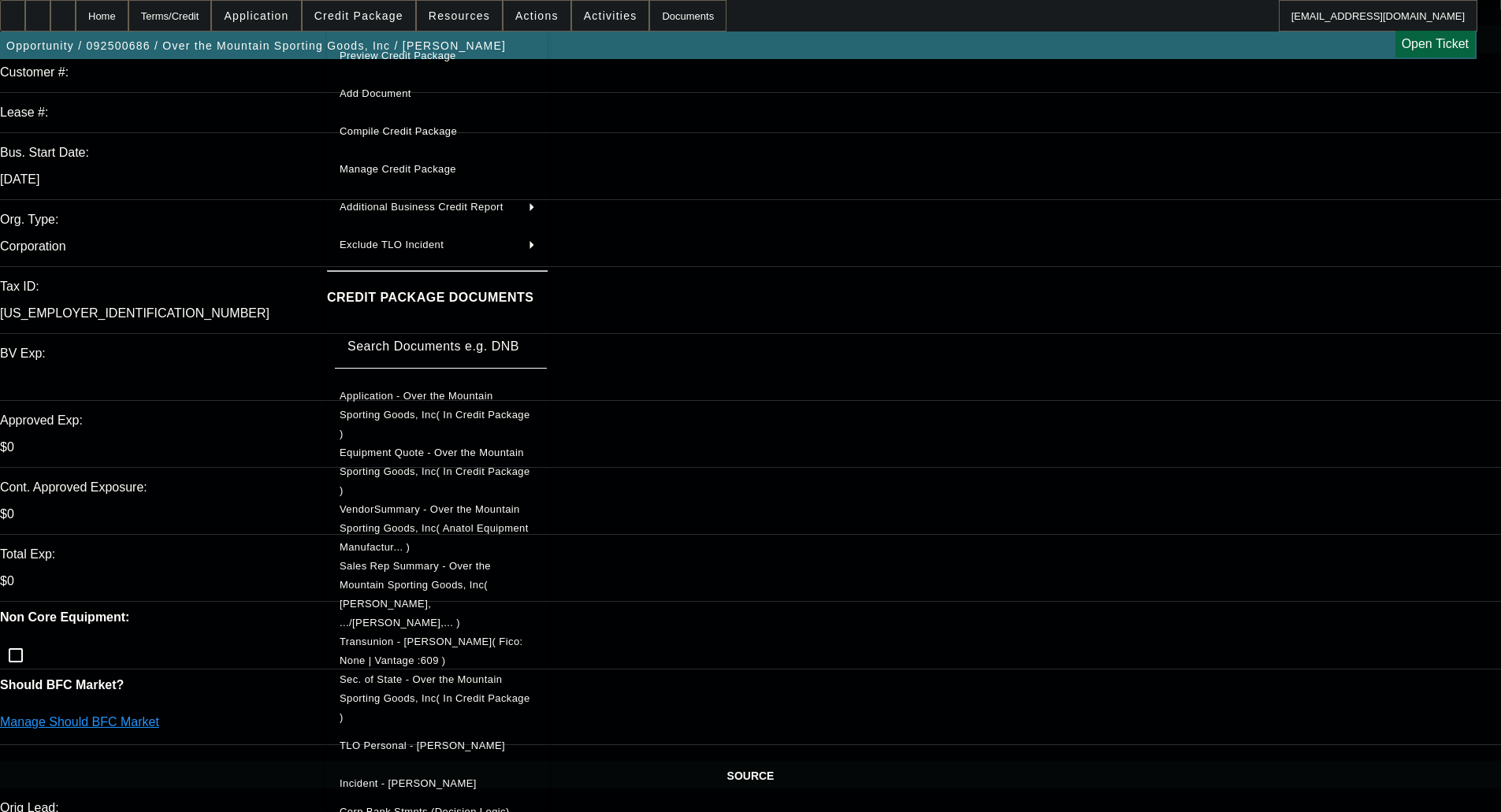
click at [460, 673] on span "Sec. of State - Over the Mountain Sporting Goods, Inc( In Credit Package )" at bounding box center [435, 698] width 191 height 50
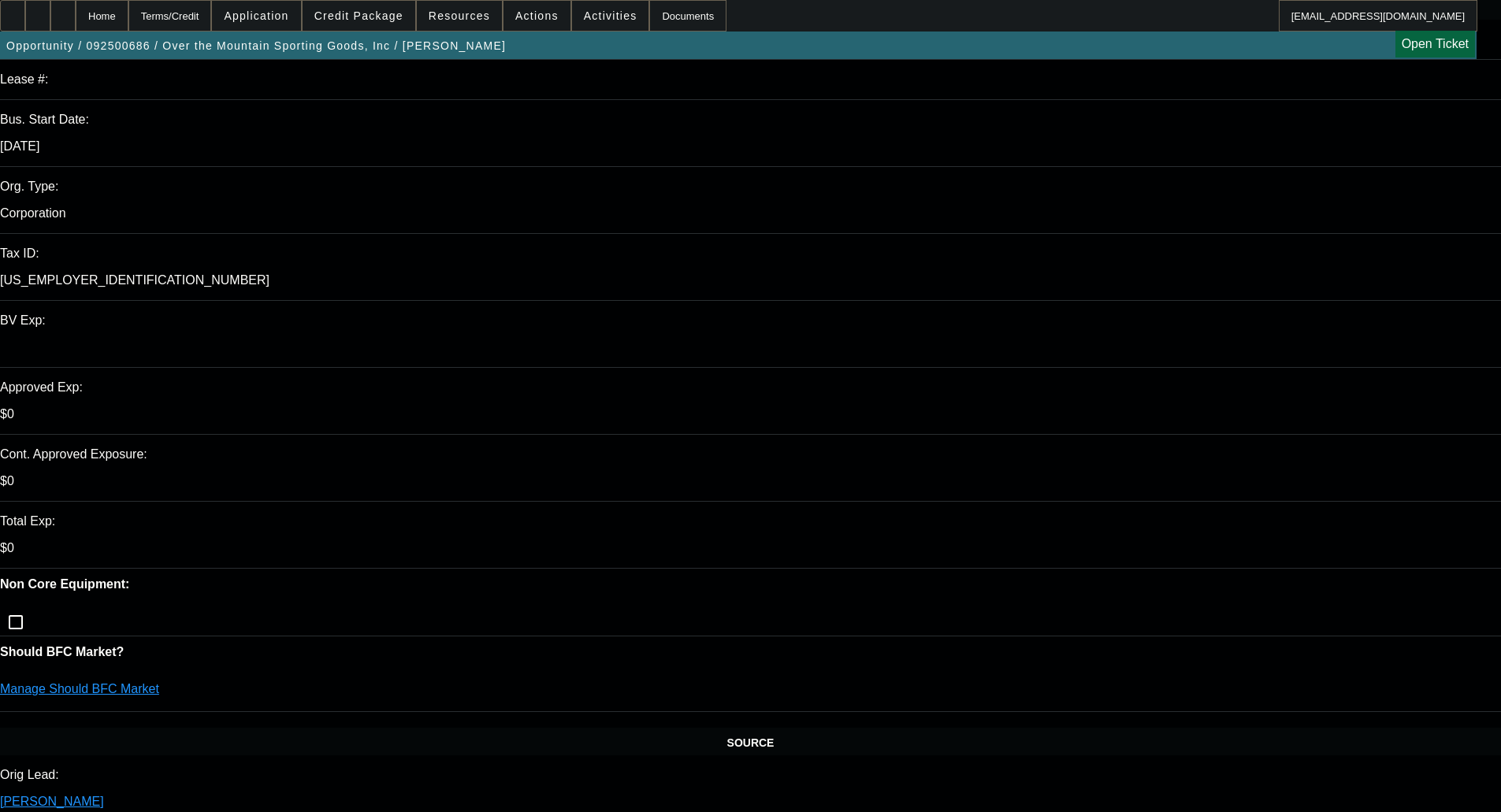
scroll to position [0, 0]
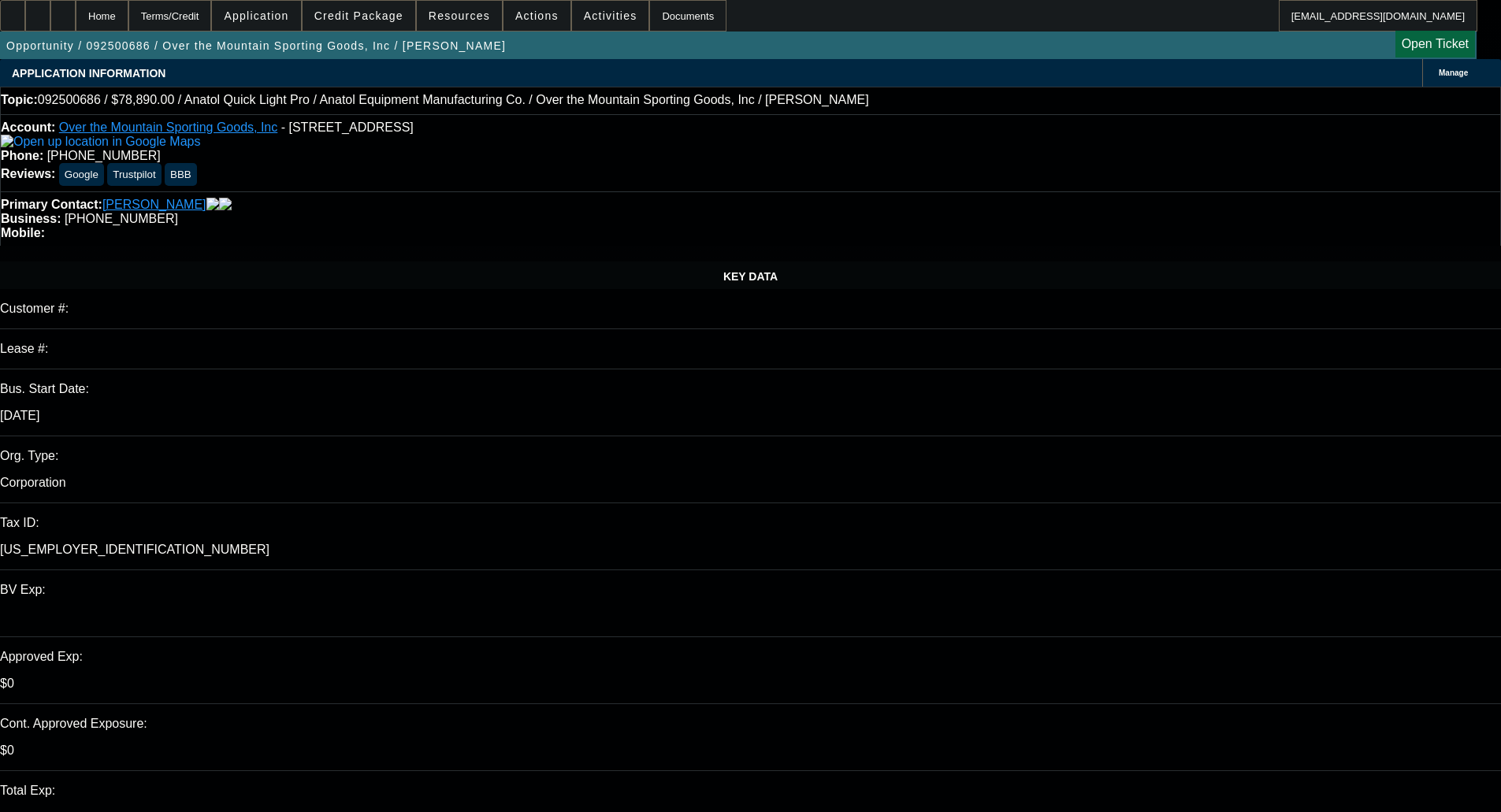
select select "0"
select select "2"
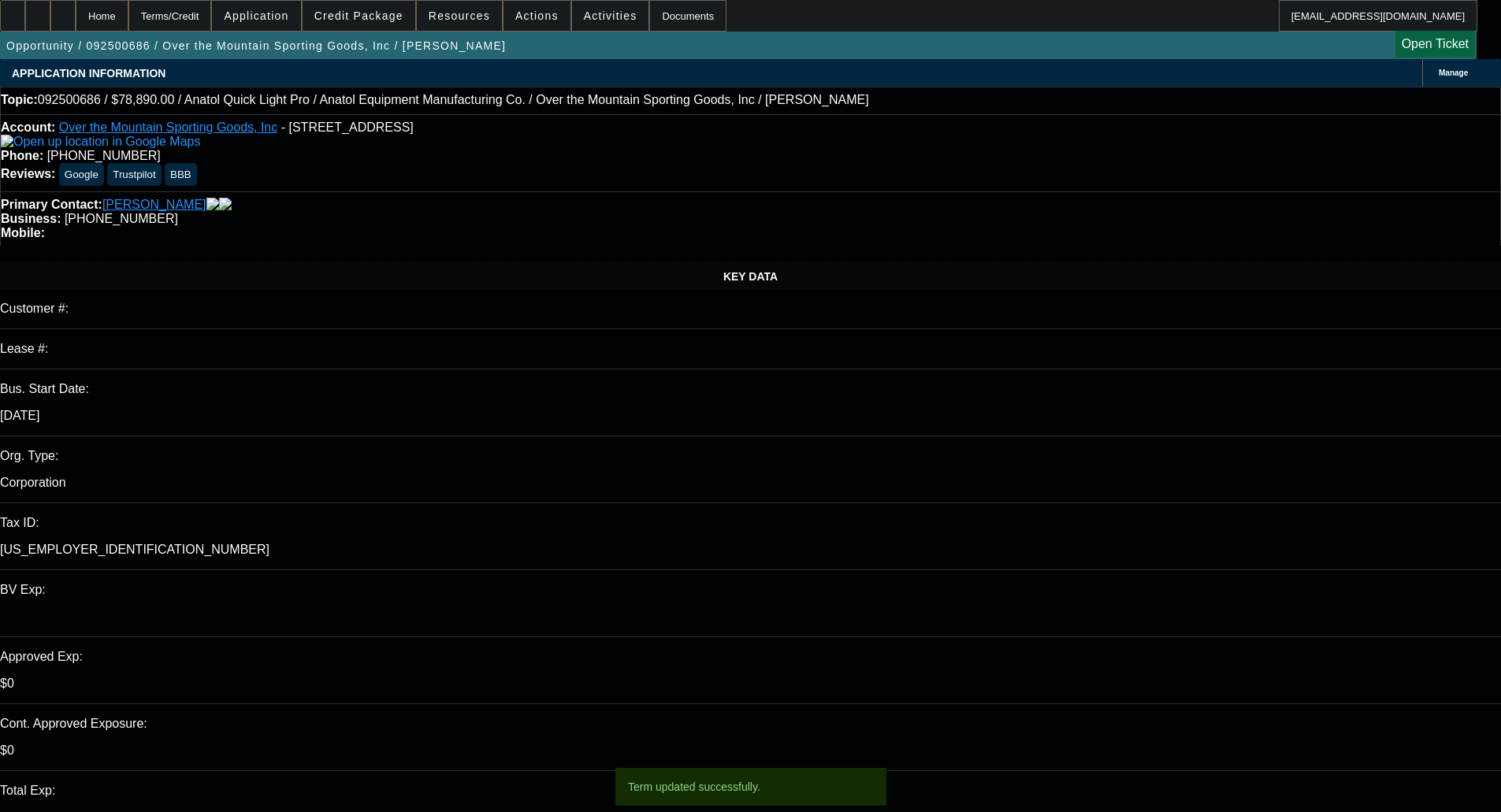
select select "0"
select select "6"
select select "0"
select select "2"
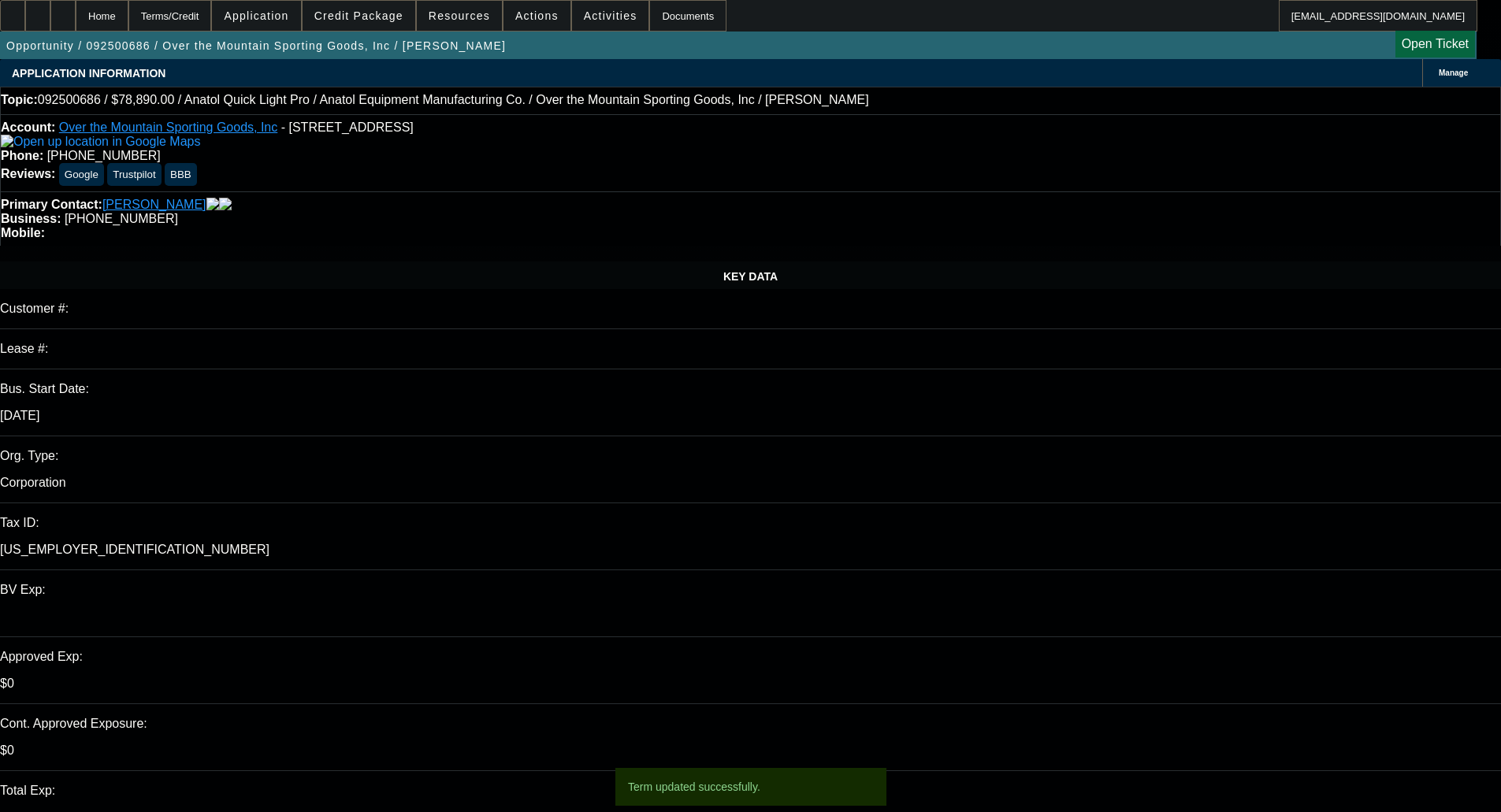
select select "0"
select select "6"
select select "0"
select select "2"
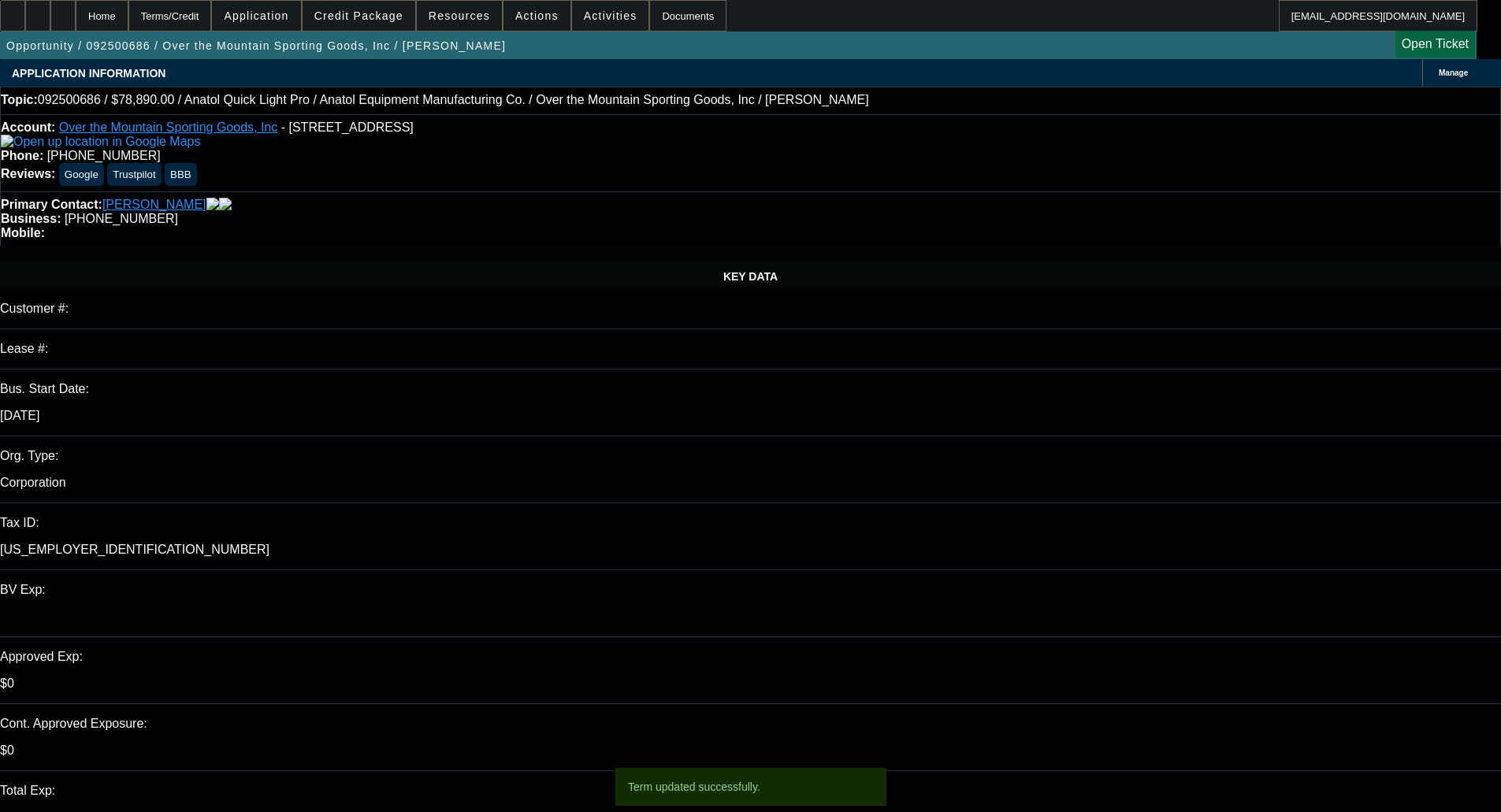
select select "0.1"
select select "4"
select select "0"
select select "2"
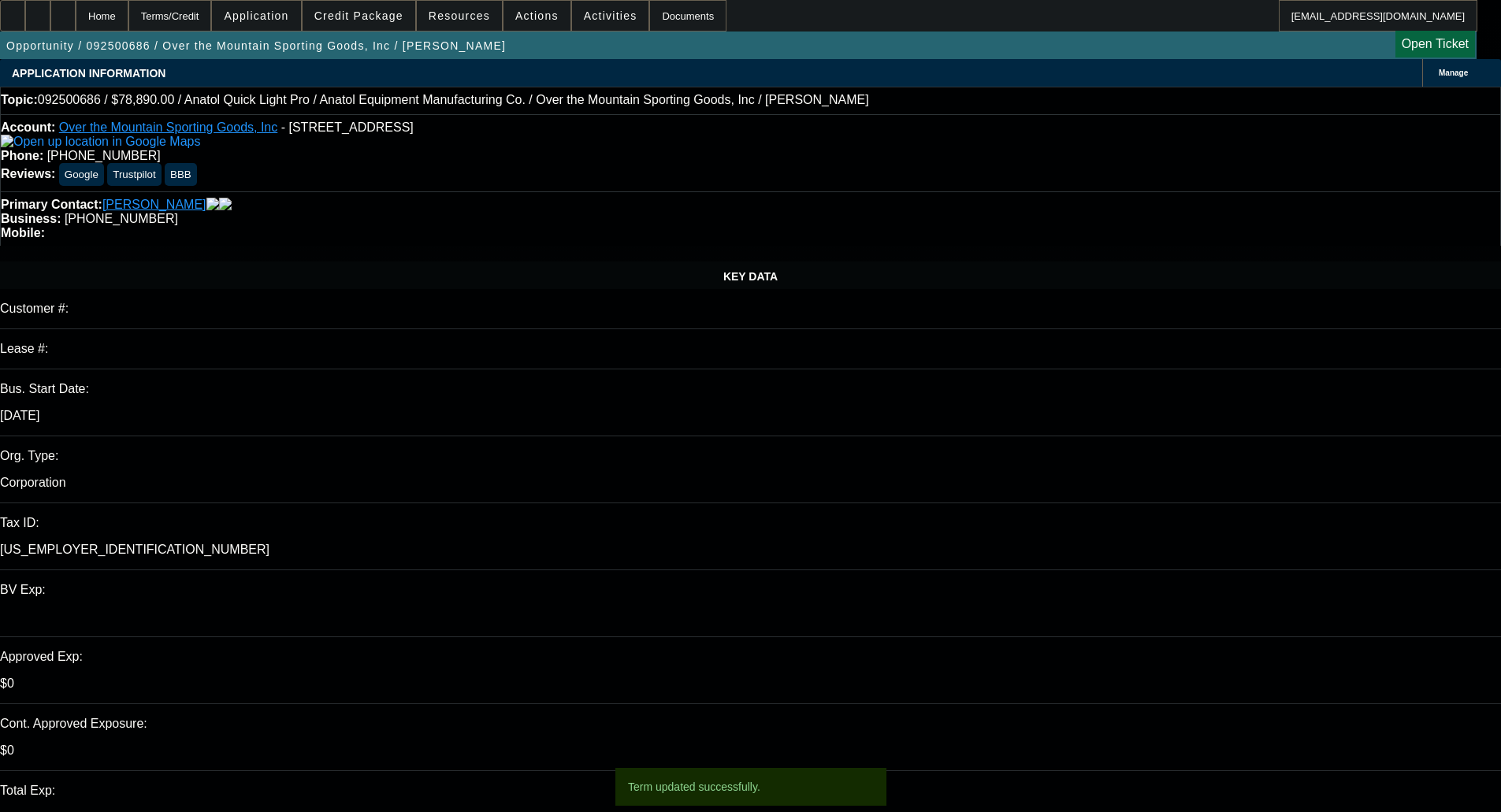
select select "0"
select select "6"
